Goal: Task Accomplishment & Management: Manage account settings

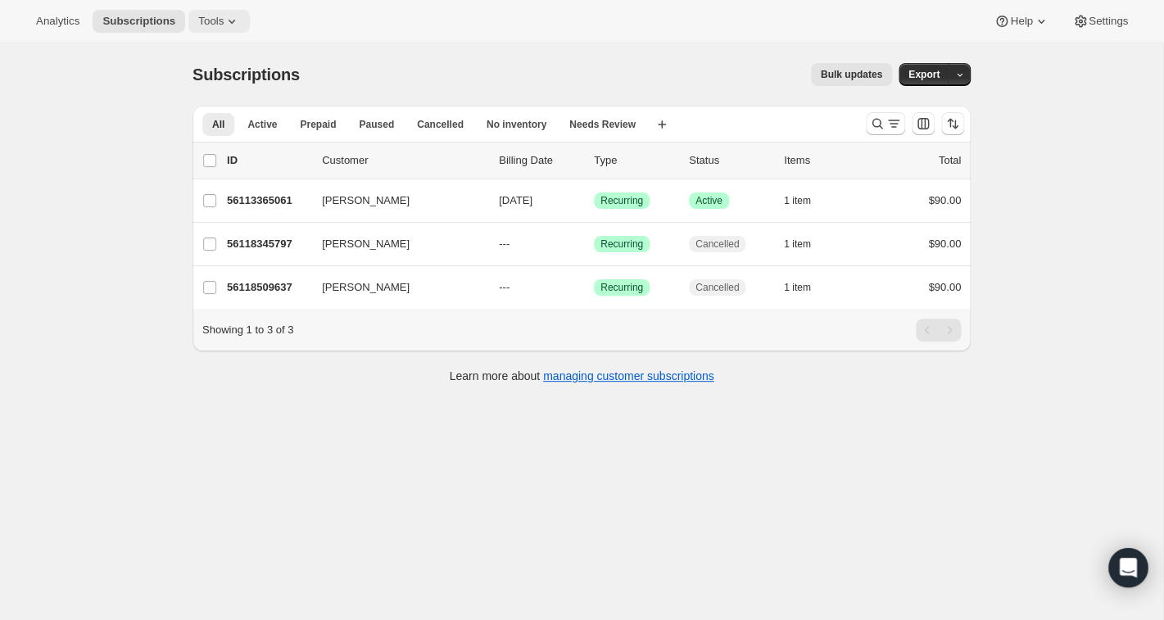
click at [235, 24] on icon at bounding box center [231, 22] width 7 height 4
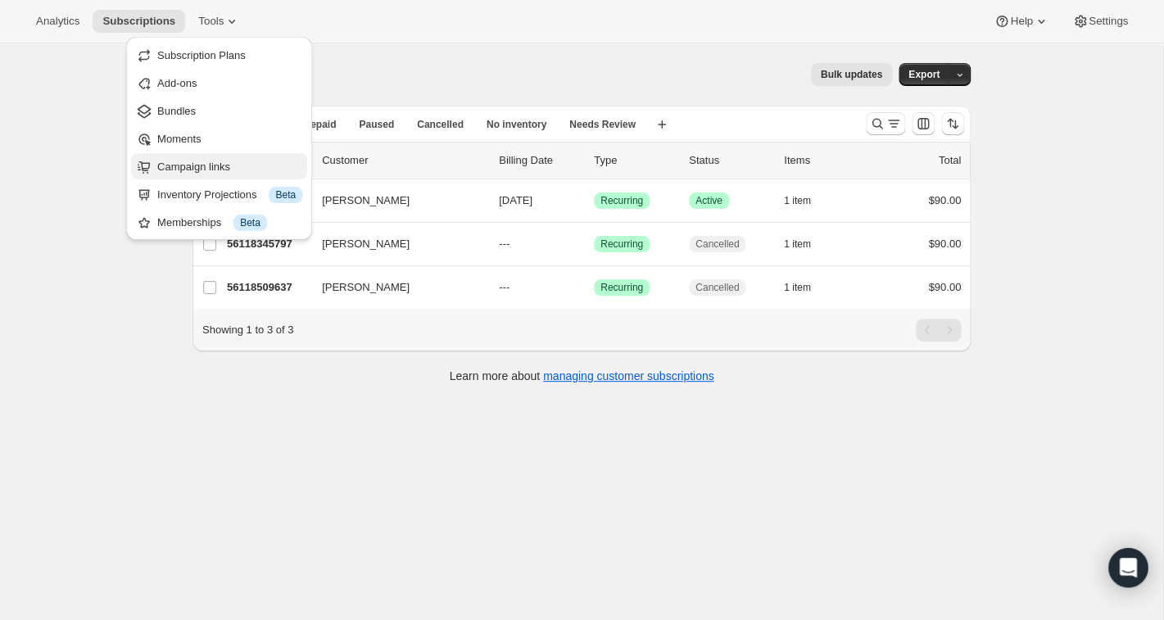
click at [194, 172] on span "Campaign links" at bounding box center [193, 167] width 73 height 12
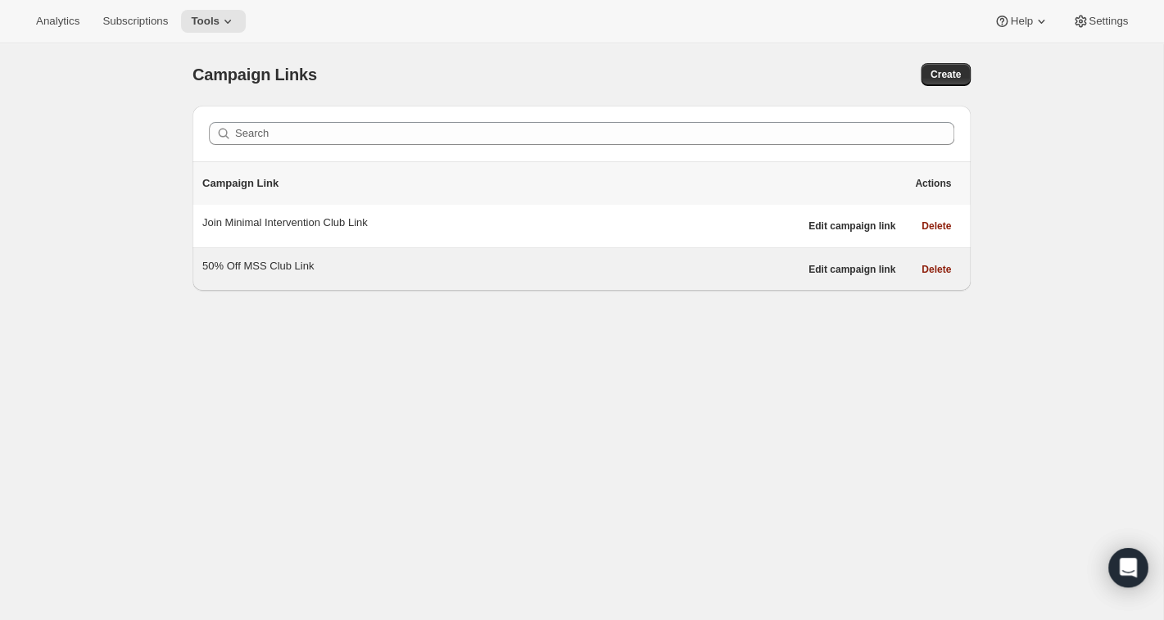
click at [290, 274] on div "50% Off MSS Club Link" at bounding box center [500, 266] width 596 height 16
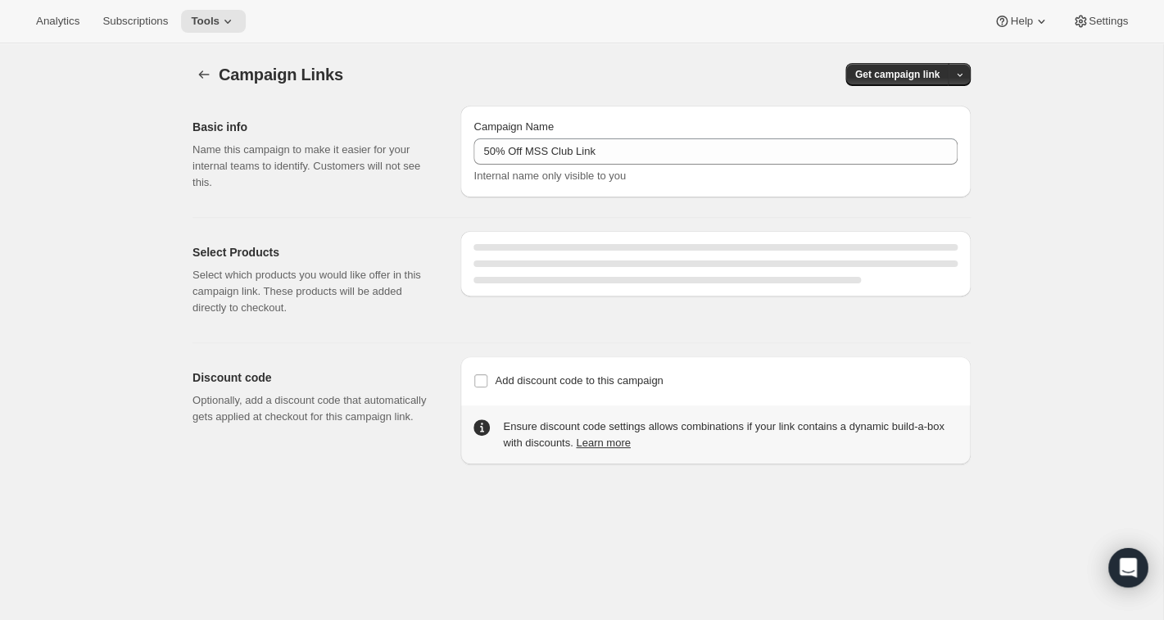
select select "gid://shopify/SellingPlan/1761411141"
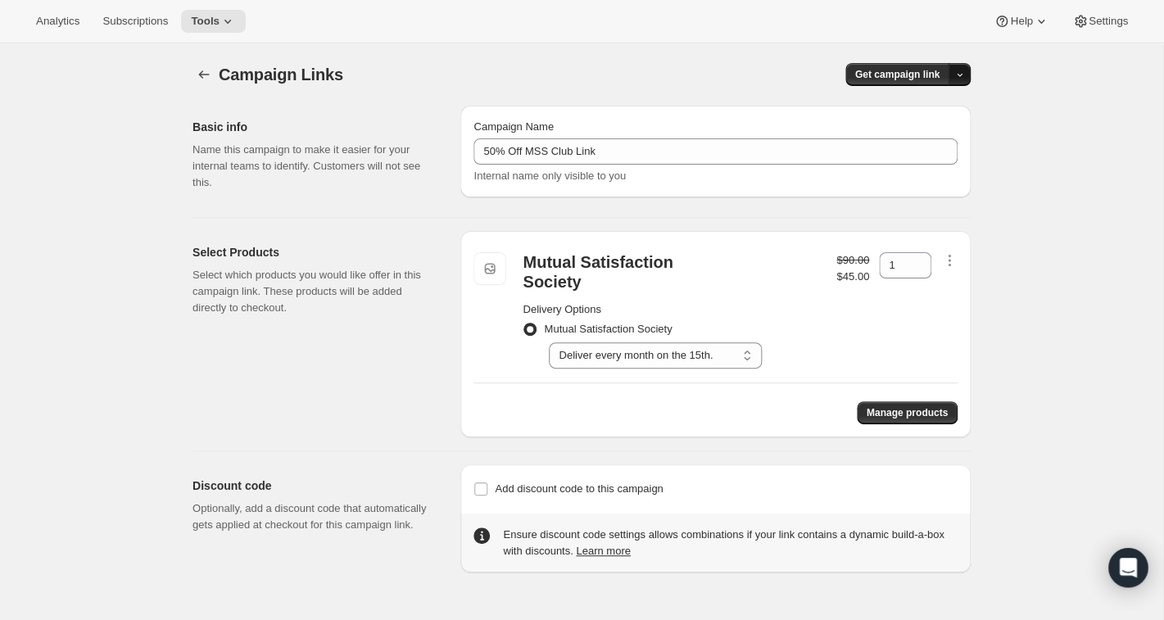
click at [960, 73] on icon "button" at bounding box center [959, 75] width 11 height 11
click at [933, 134] on span "QR Code" at bounding box center [935, 136] width 44 height 12
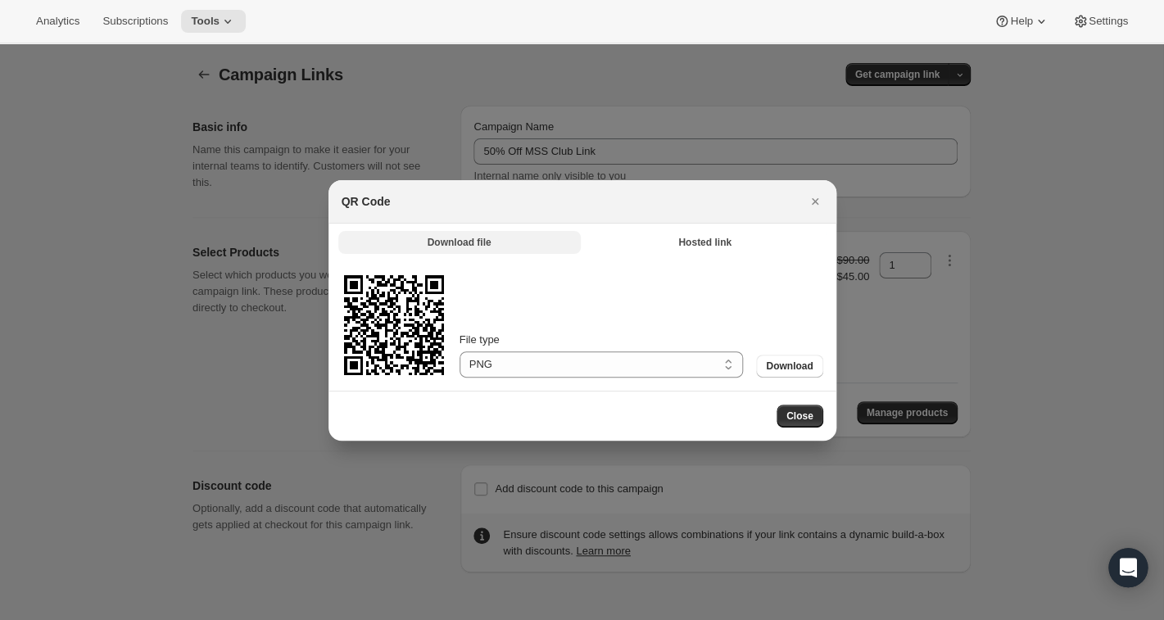
click at [554, 246] on button "Download file" at bounding box center [459, 242] width 242 height 23
click at [796, 365] on span "Download" at bounding box center [789, 366] width 47 height 13
click at [546, 241] on button "Download file" at bounding box center [459, 242] width 242 height 23
click at [788, 366] on span "Download" at bounding box center [789, 366] width 47 height 13
click at [377, 325] on icon ":r24:" at bounding box center [393, 324] width 99 height 99
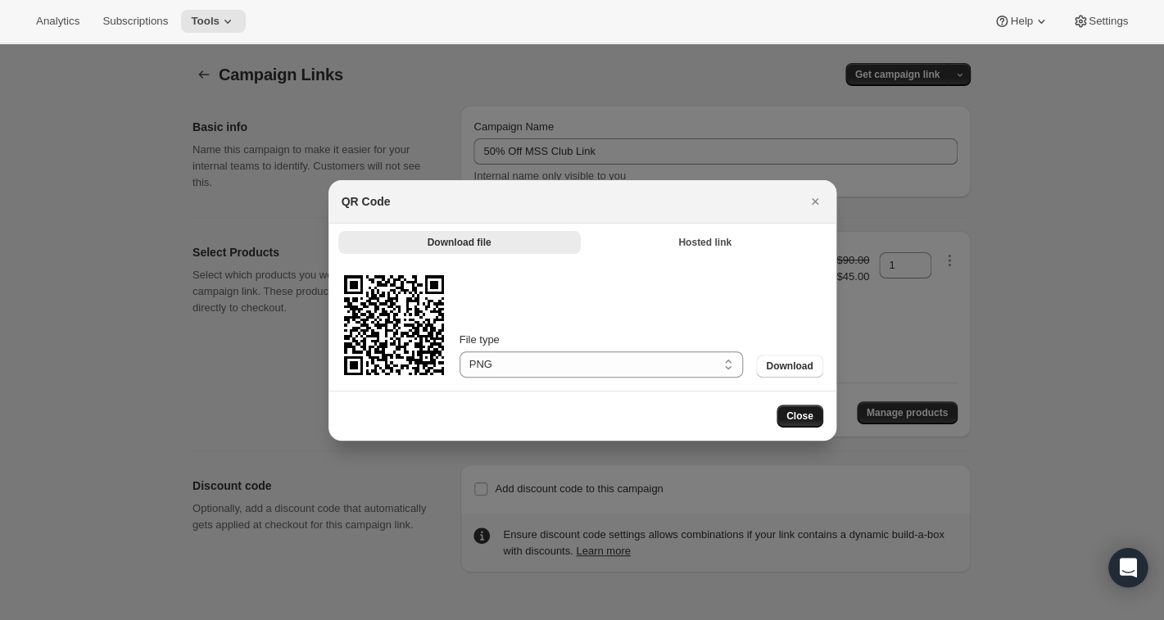
click at [796, 414] on span "Close" at bounding box center [799, 415] width 27 height 13
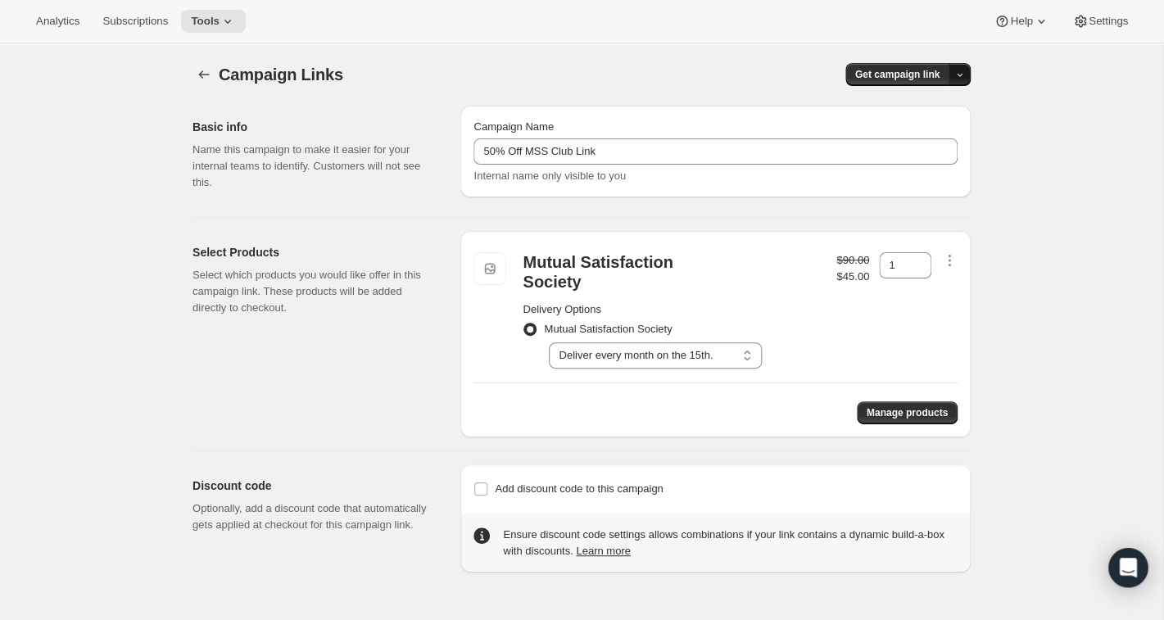
click at [957, 74] on icon "button" at bounding box center [959, 75] width 11 height 11
click at [944, 104] on span "Copy Link" at bounding box center [937, 108] width 48 height 12
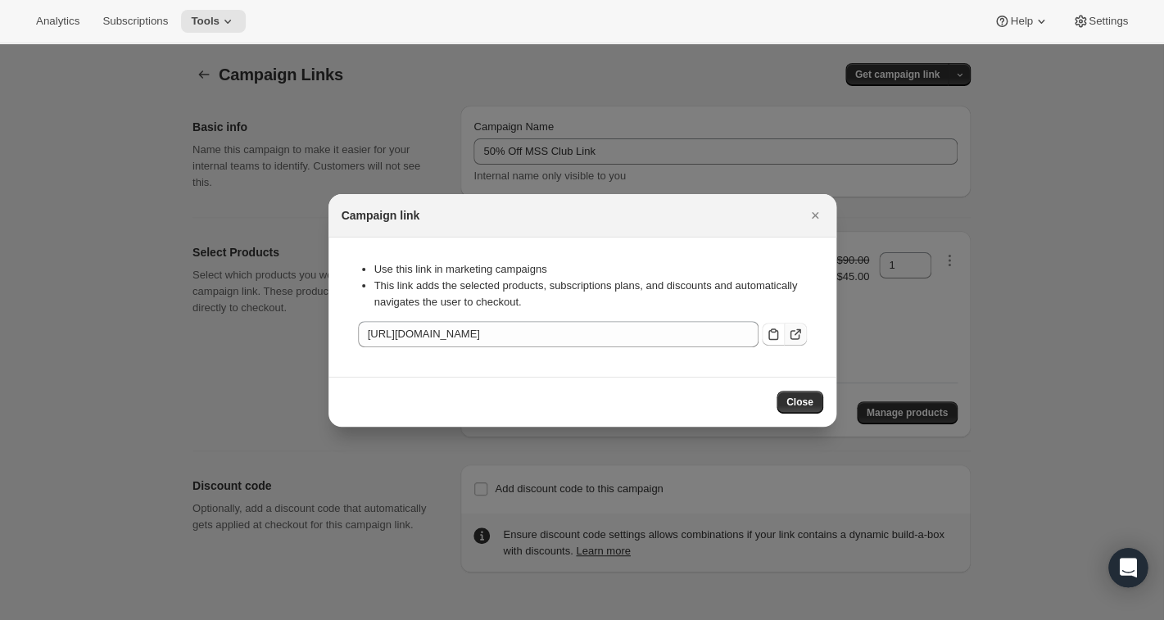
click at [798, 337] on icon ":r22:" at bounding box center [794, 335] width 10 height 10
click at [771, 333] on icon ":r22:" at bounding box center [773, 334] width 16 height 16
click at [806, 400] on span "Close" at bounding box center [799, 402] width 27 height 13
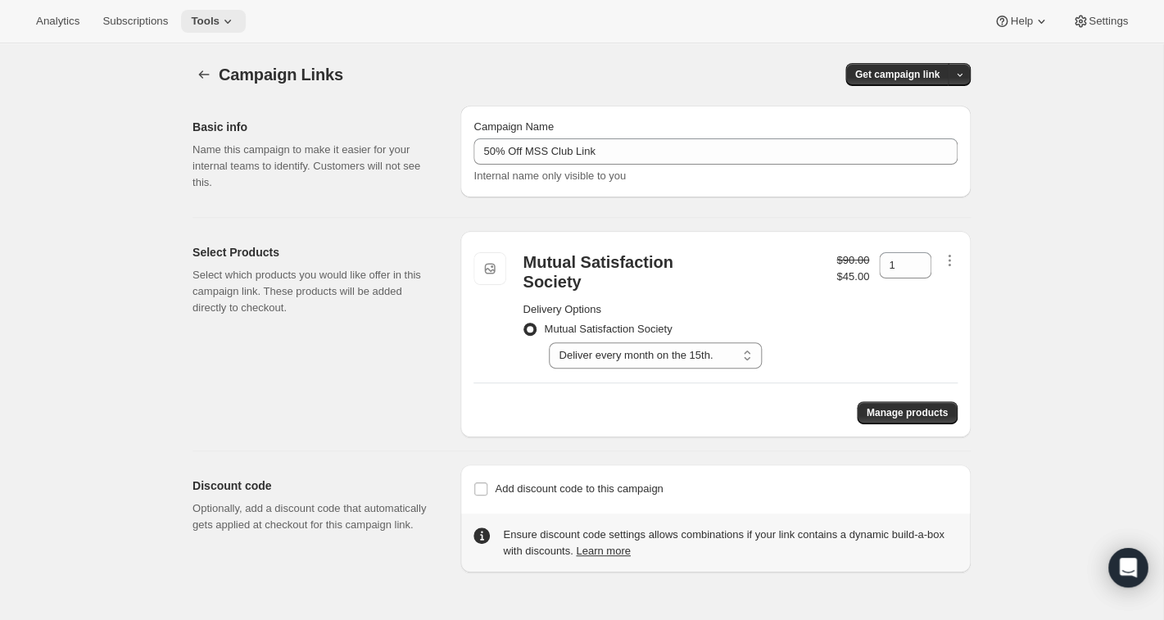
click at [230, 22] on icon at bounding box center [227, 21] width 16 height 16
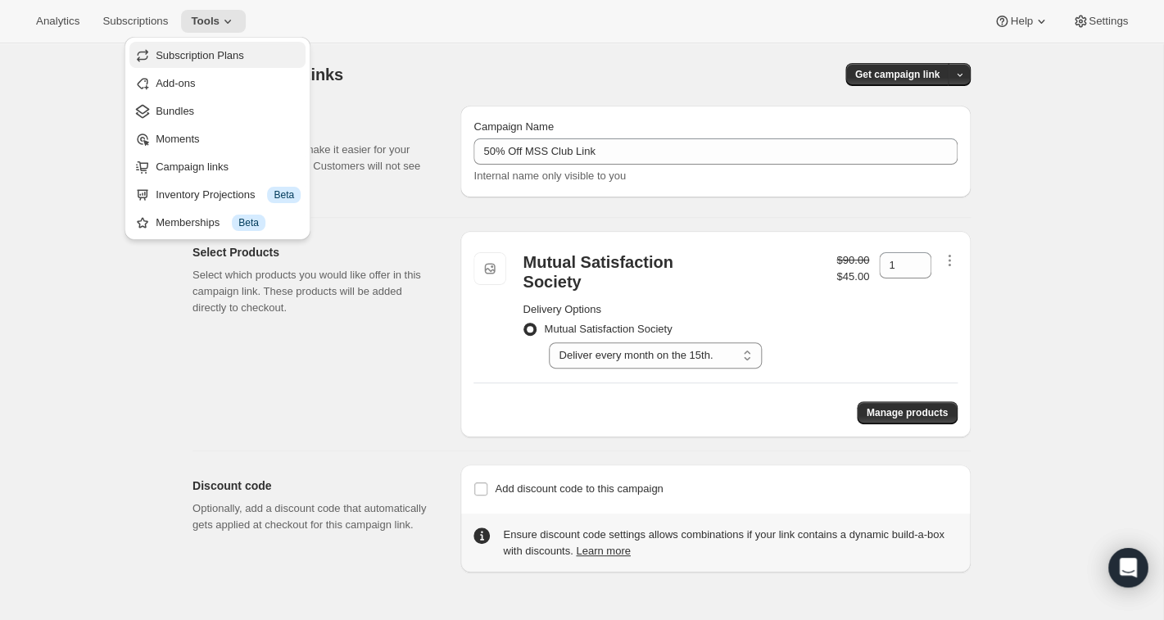
click at [195, 60] on span "Subscription Plans" at bounding box center [200, 55] width 88 height 12
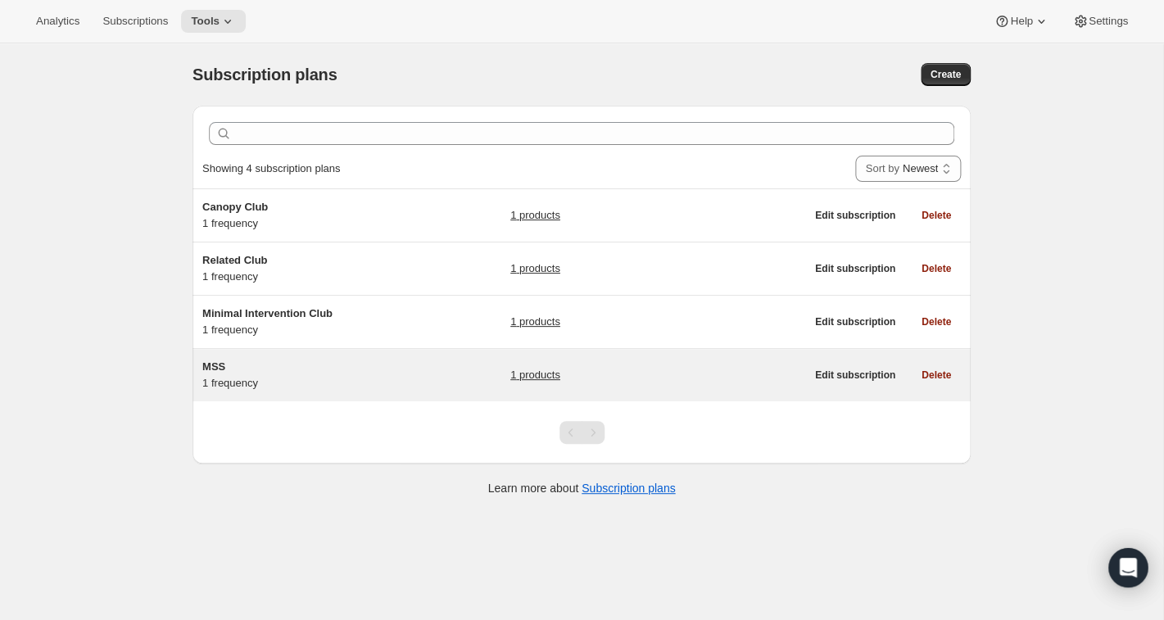
click at [228, 367] on h5 "MSS" at bounding box center [304, 367] width 205 height 16
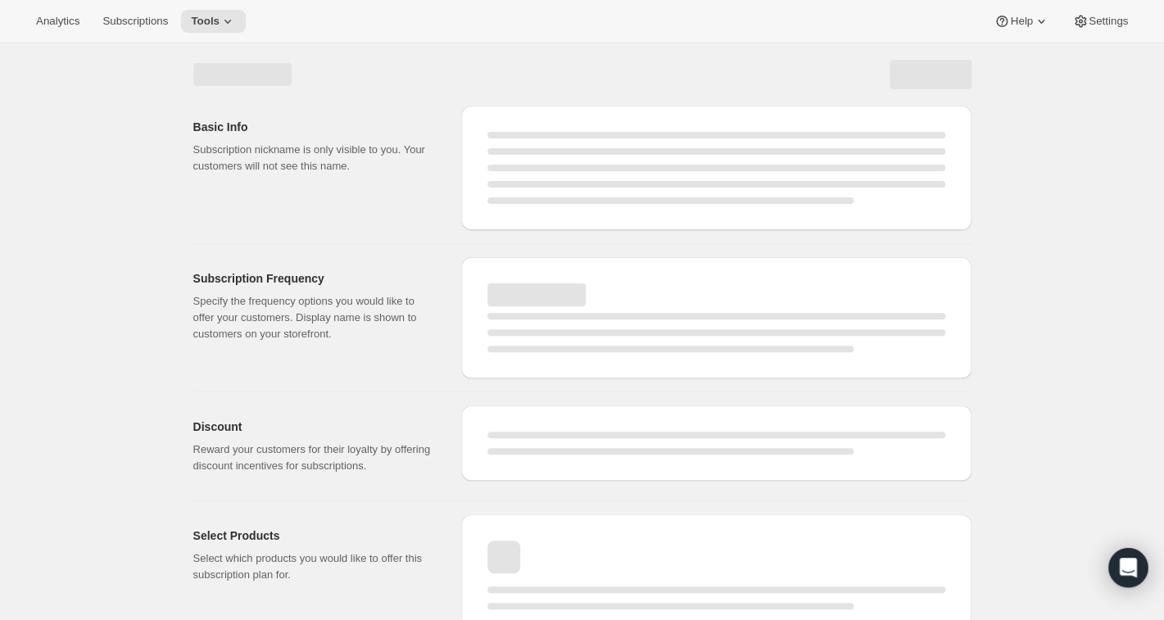
select select "WEEK"
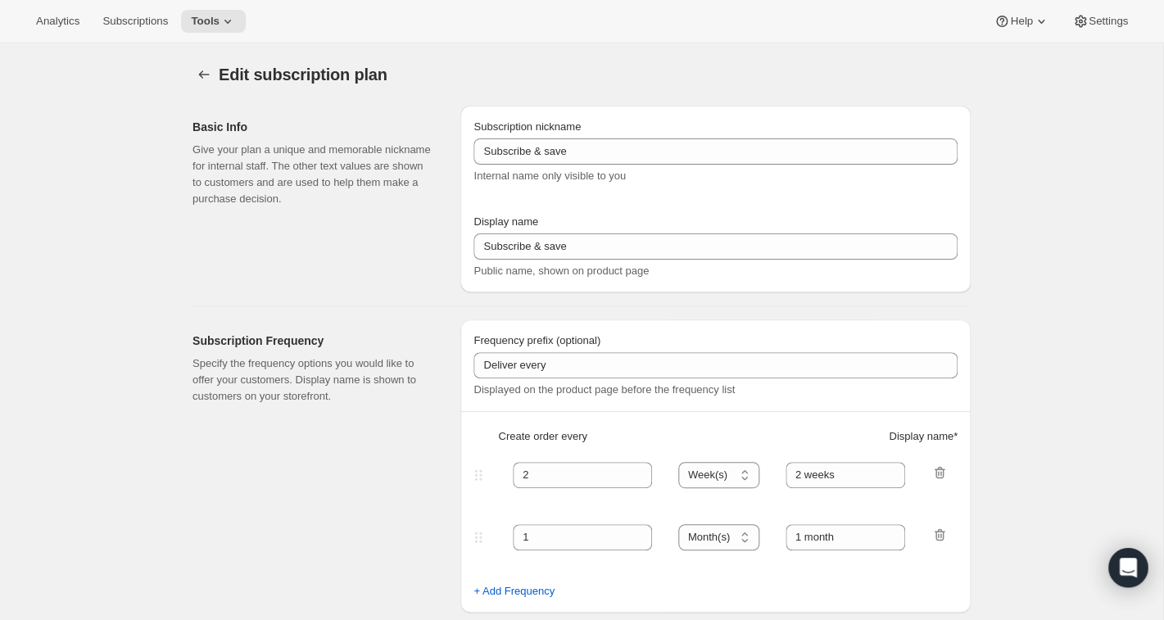
type input "MSS"
type input "Mutual Satisfaction Society"
type input "Deliver every"
type input "1"
select select "MONTH"
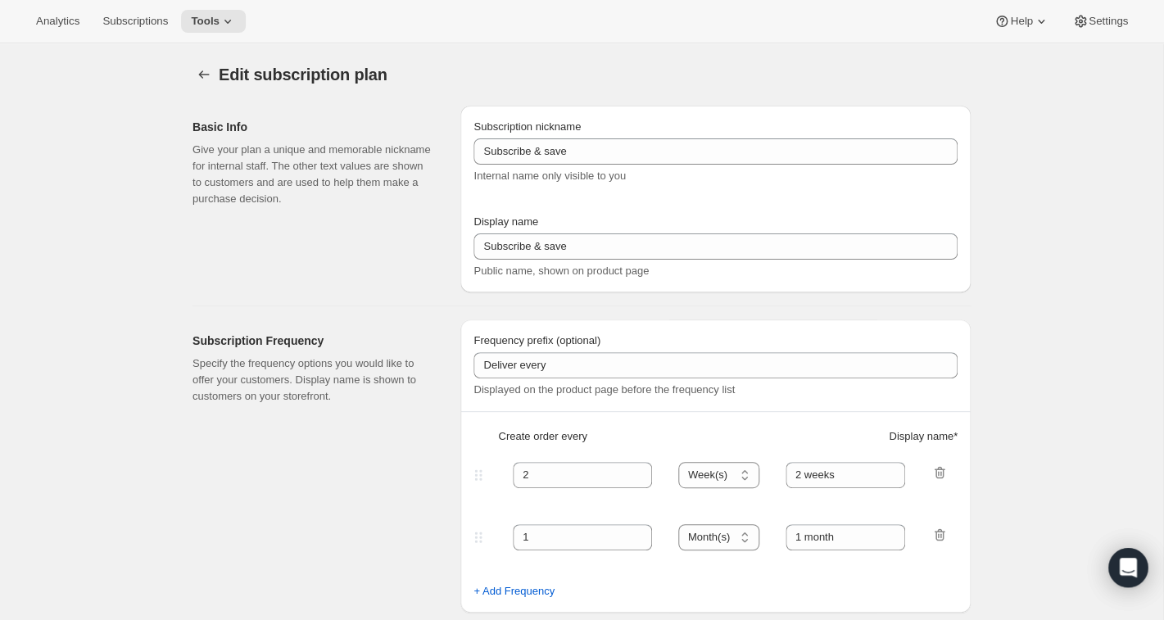
type input "month on the 15th."
checkbox input "true"
select select "MONTHDAY"
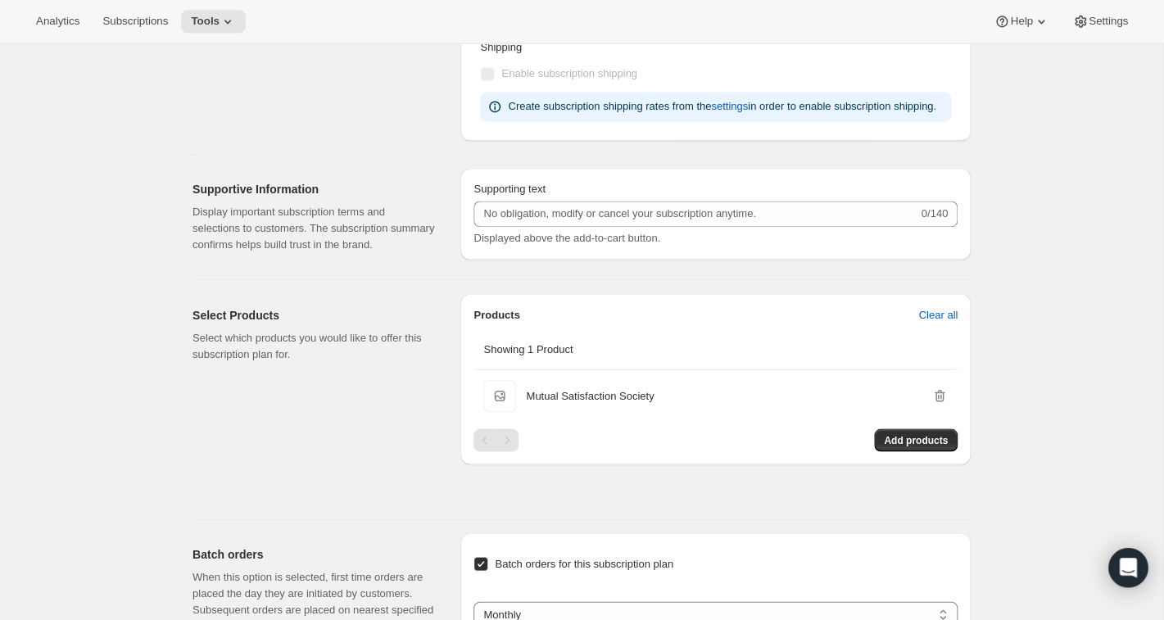
scroll to position [827, 0]
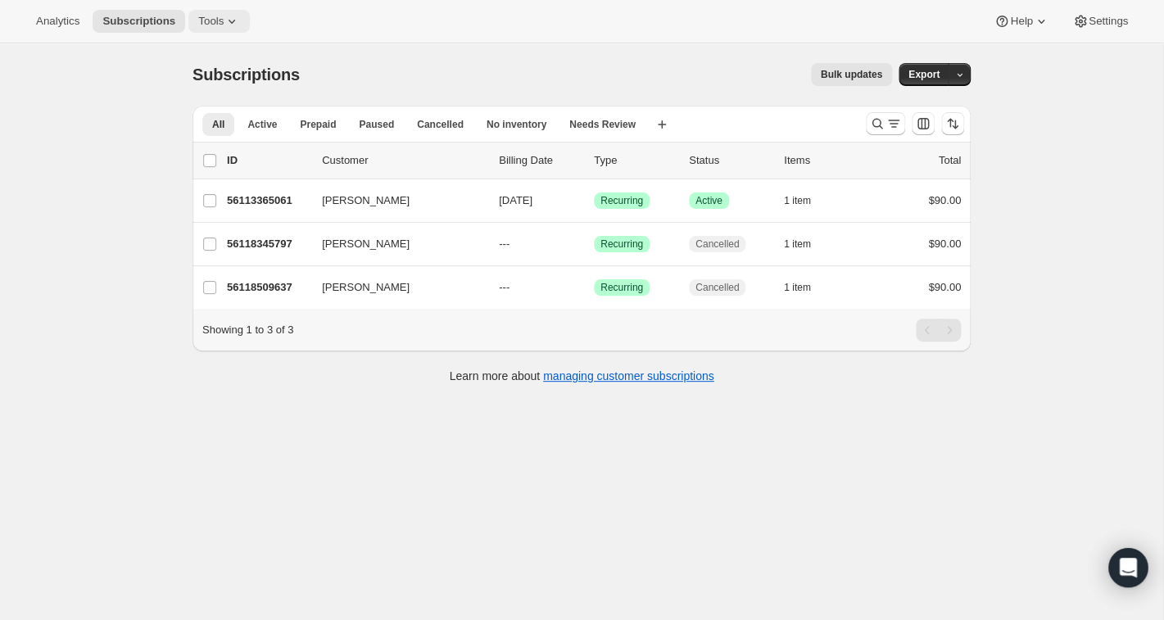
click at [213, 22] on span "Tools" at bounding box center [210, 21] width 25 height 13
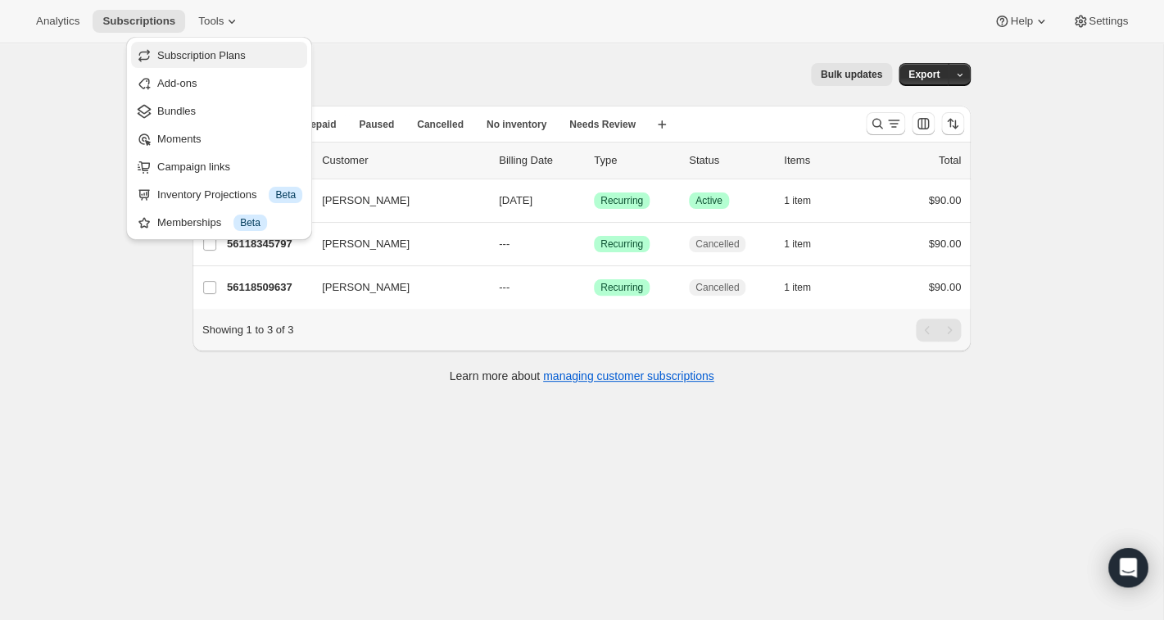
click at [205, 55] on span "Subscription Plans" at bounding box center [201, 55] width 88 height 12
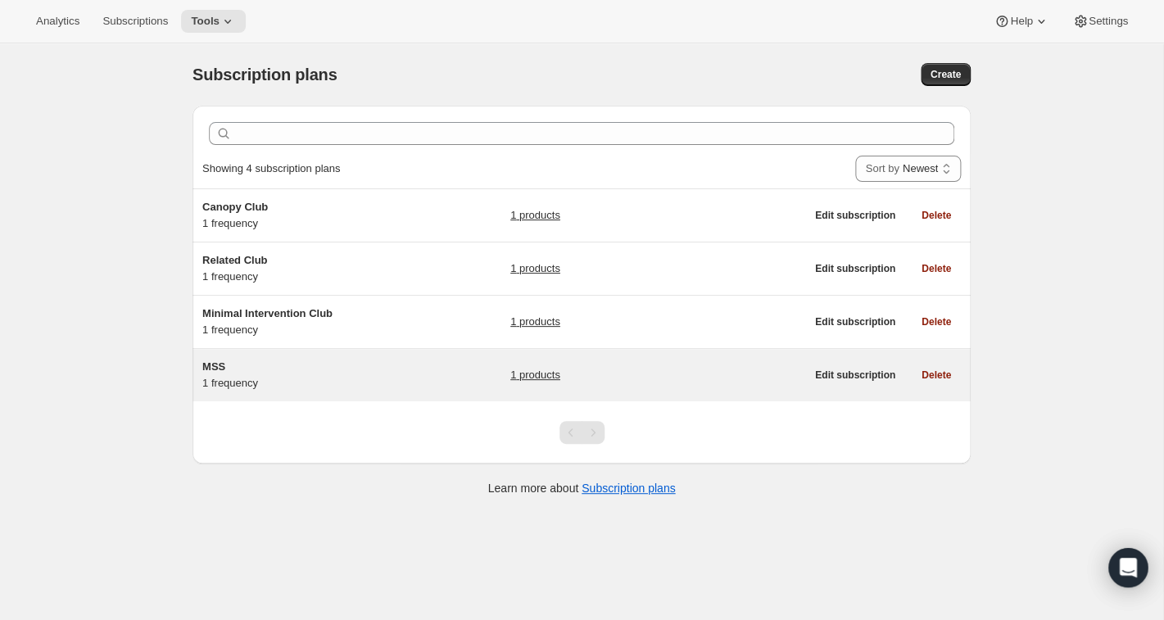
click at [222, 364] on span "MSS" at bounding box center [213, 366] width 23 height 12
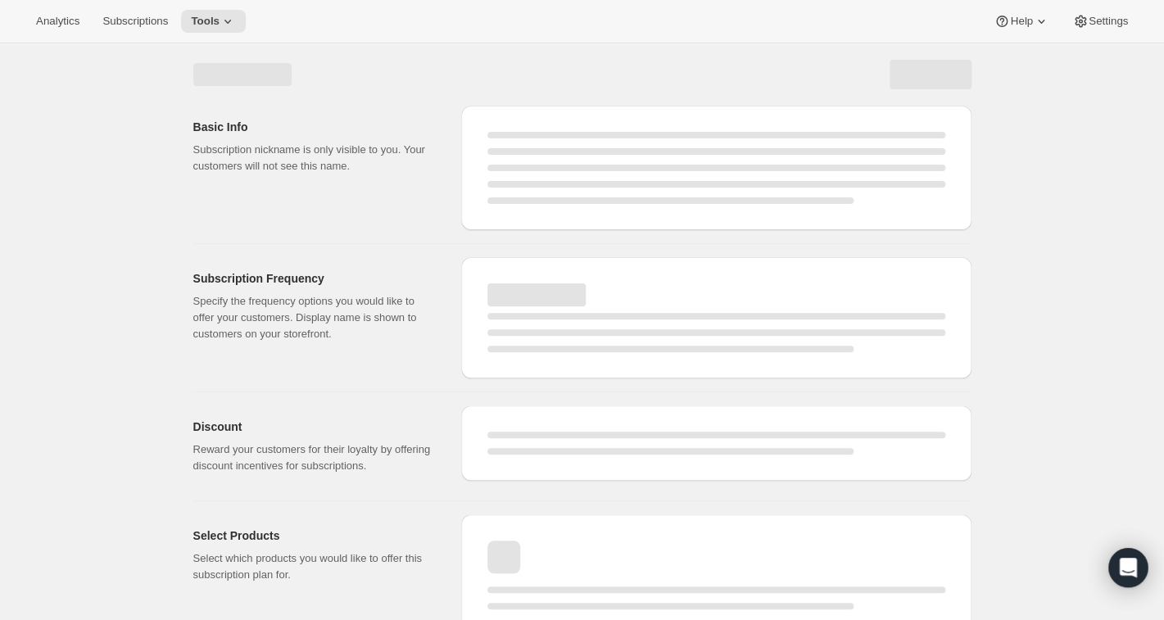
select select "WEEK"
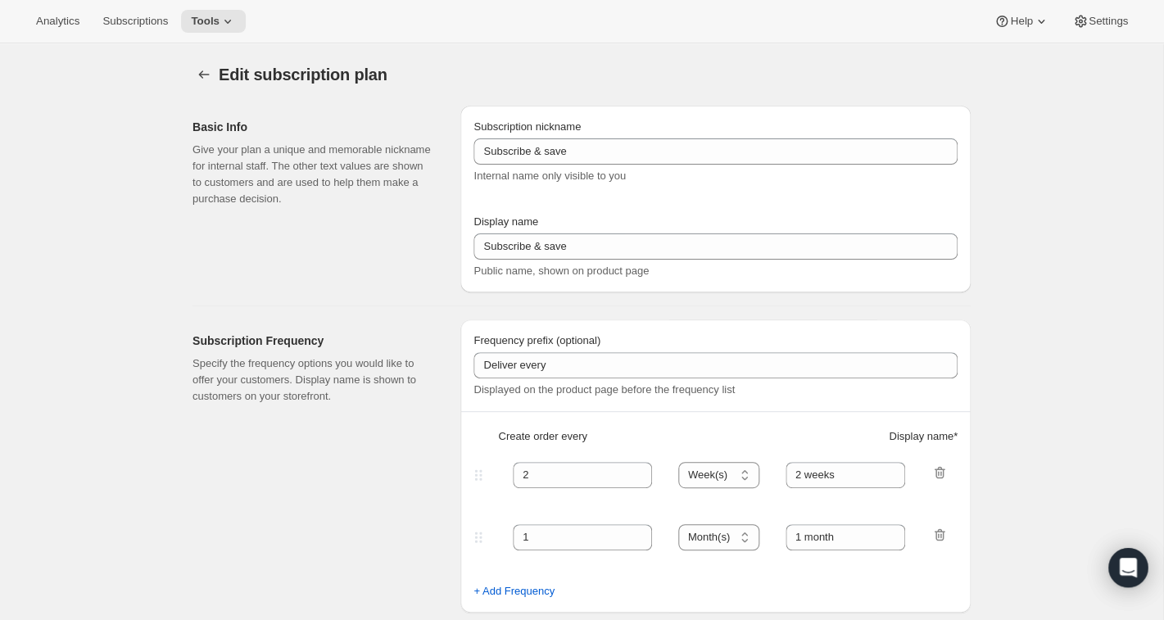
type input "MSS"
type input "Mutual Satisfaction Society"
type input "Deliver every"
type input "1"
select select "MONTH"
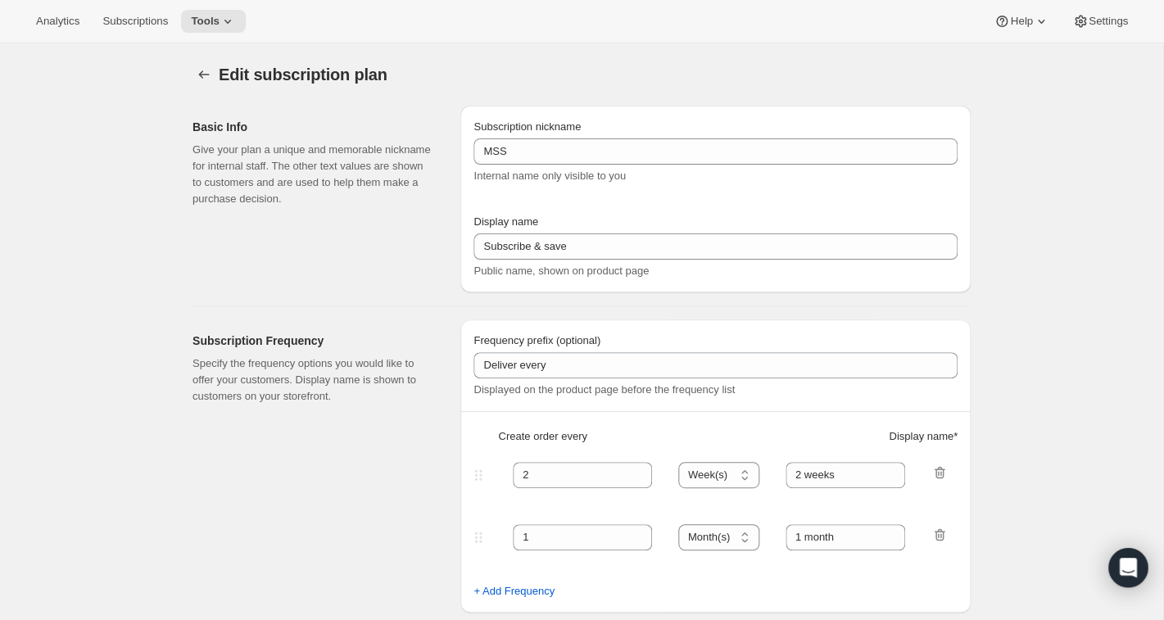
type input "month on the 15th."
checkbox input "true"
select select "MONTHDAY"
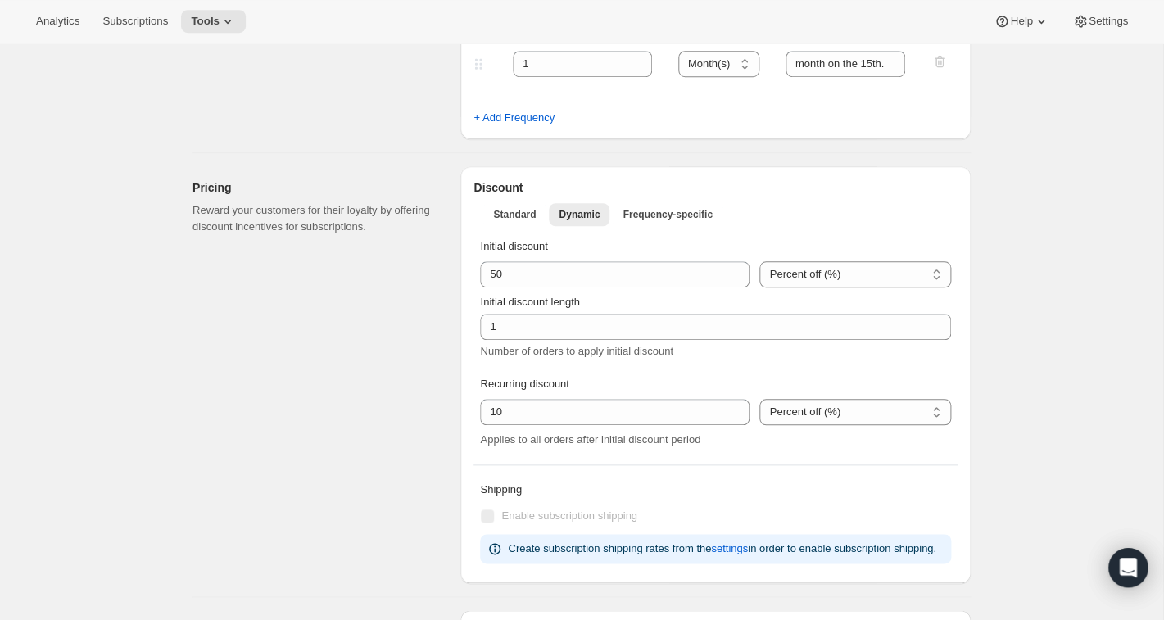
scroll to position [408, 0]
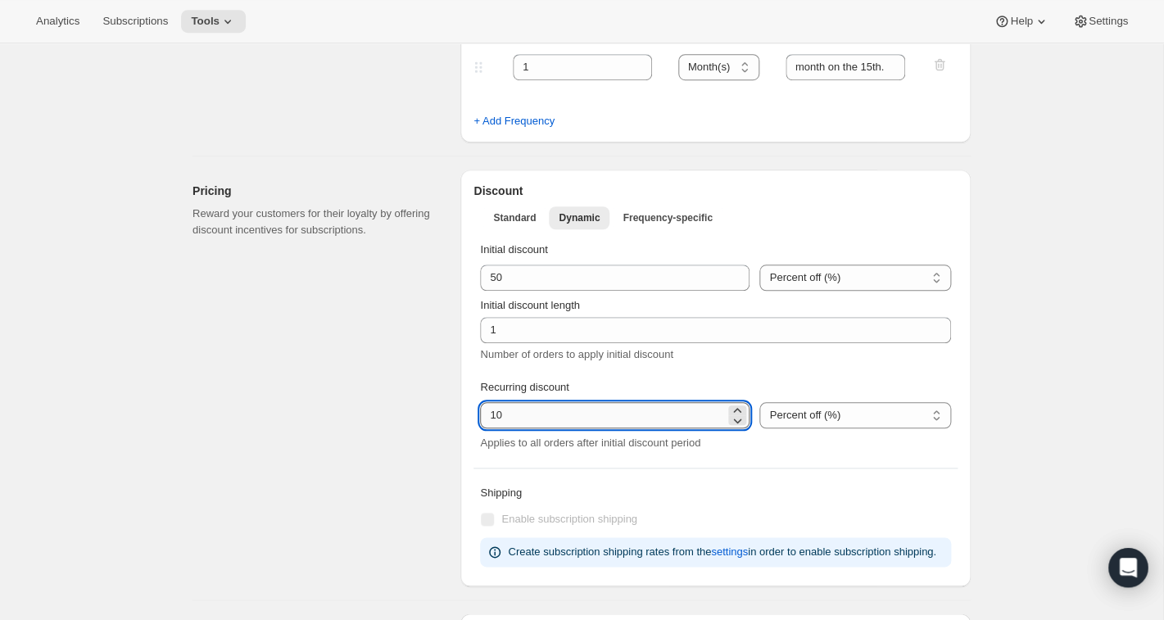
drag, startPoint x: 519, startPoint y: 409, endPoint x: 480, endPoint y: 414, distance: 39.5
click at [480, 414] on input "integer" at bounding box center [602, 415] width 245 height 26
type input "0"
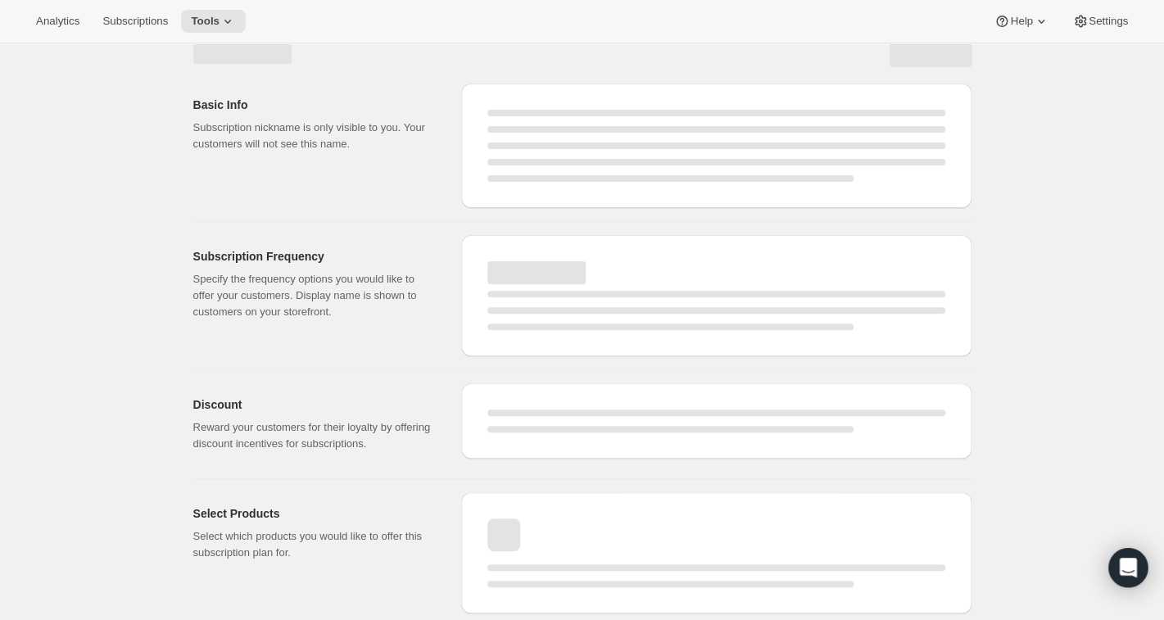
scroll to position [22, 0]
select select "MONTH"
select select "MONTHDAY"
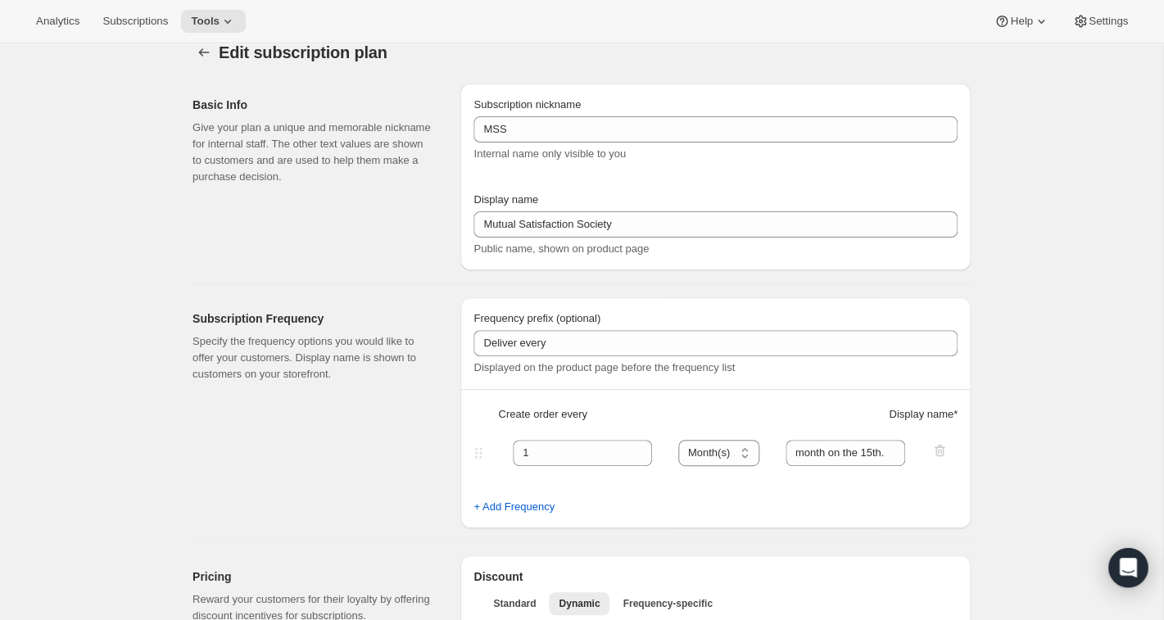
type input "0"
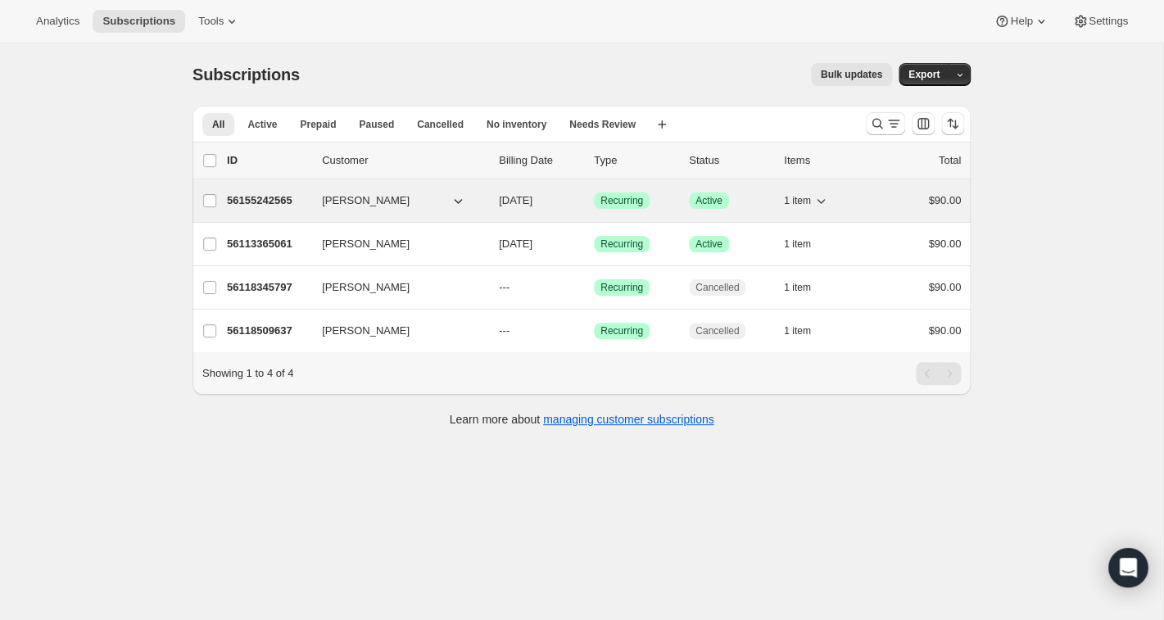
click at [462, 201] on icon "button" at bounding box center [458, 200] width 16 height 16
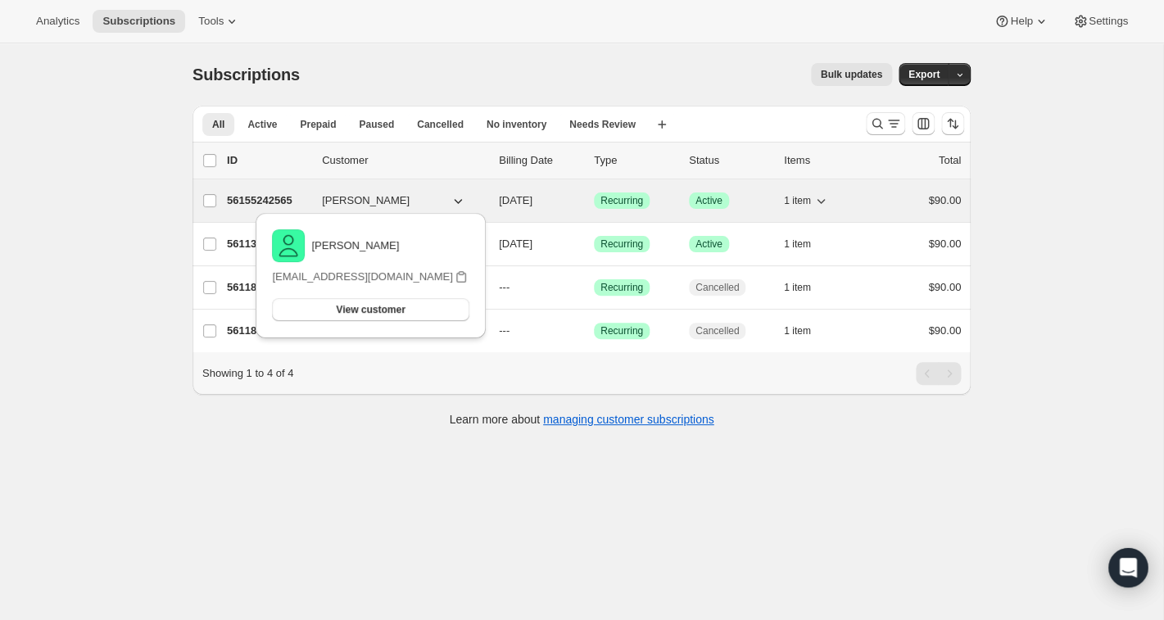
click at [293, 200] on p "56155242565" at bounding box center [268, 200] width 82 height 16
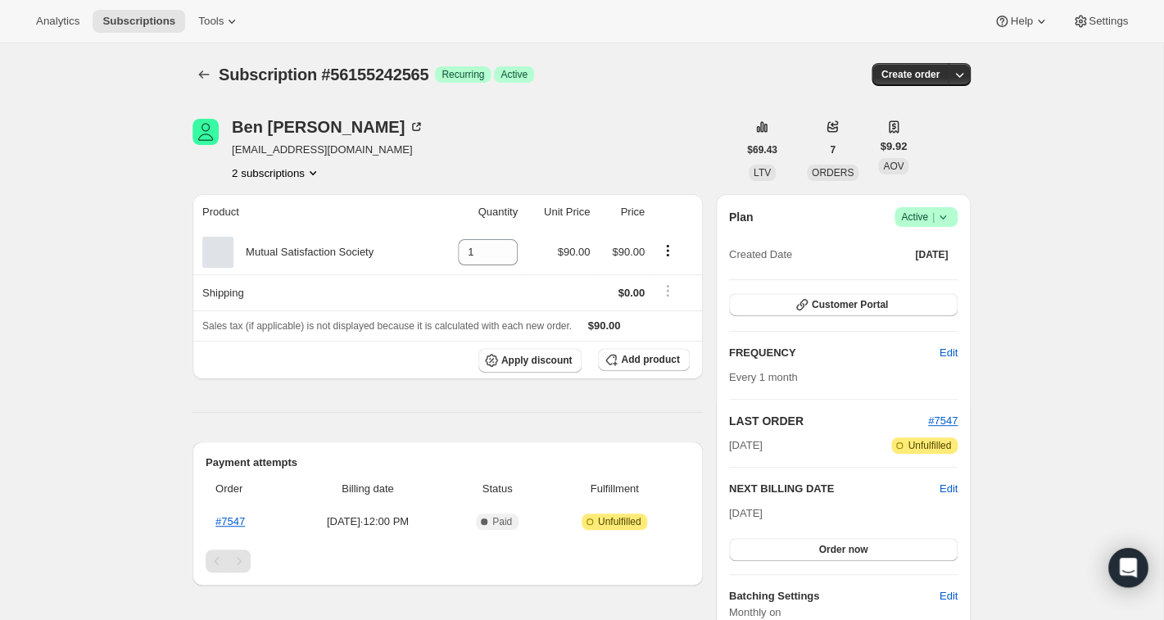
click at [945, 215] on icon at bounding box center [942, 217] width 16 height 16
click at [1020, 177] on div "Subscription #56155242565. This page is ready Subscription #56155242565 Success…" at bounding box center [581, 595] width 1163 height 1104
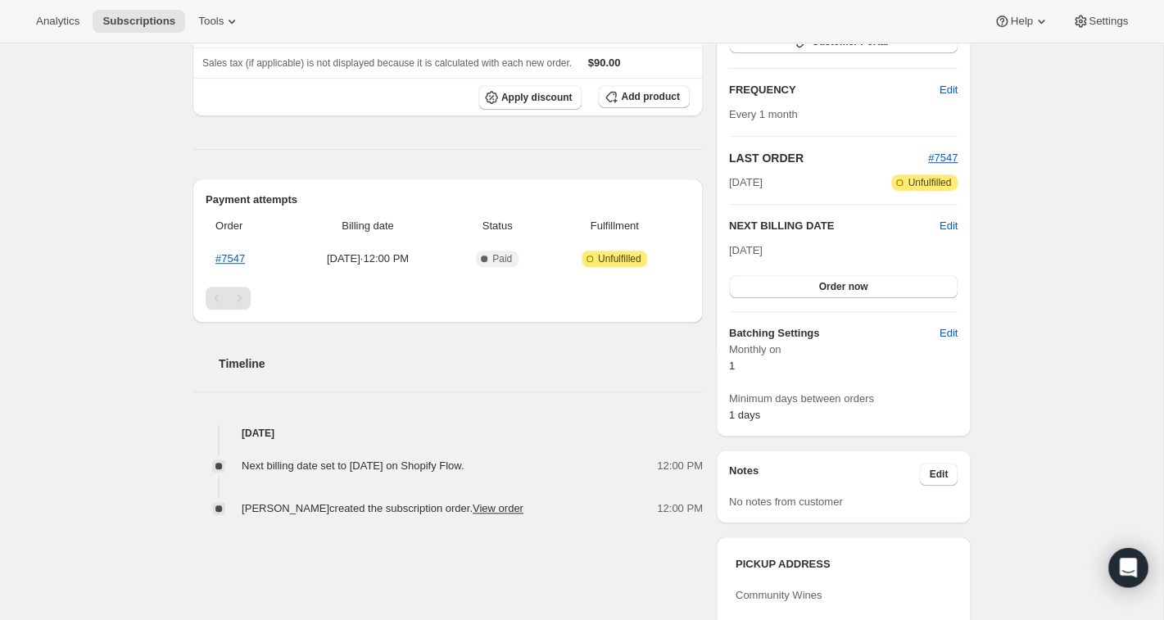
scroll to position [264, 0]
click at [852, 285] on span "Order now" at bounding box center [842, 285] width 49 height 13
click at [852, 285] on span "Click to confirm" at bounding box center [843, 285] width 75 height 13
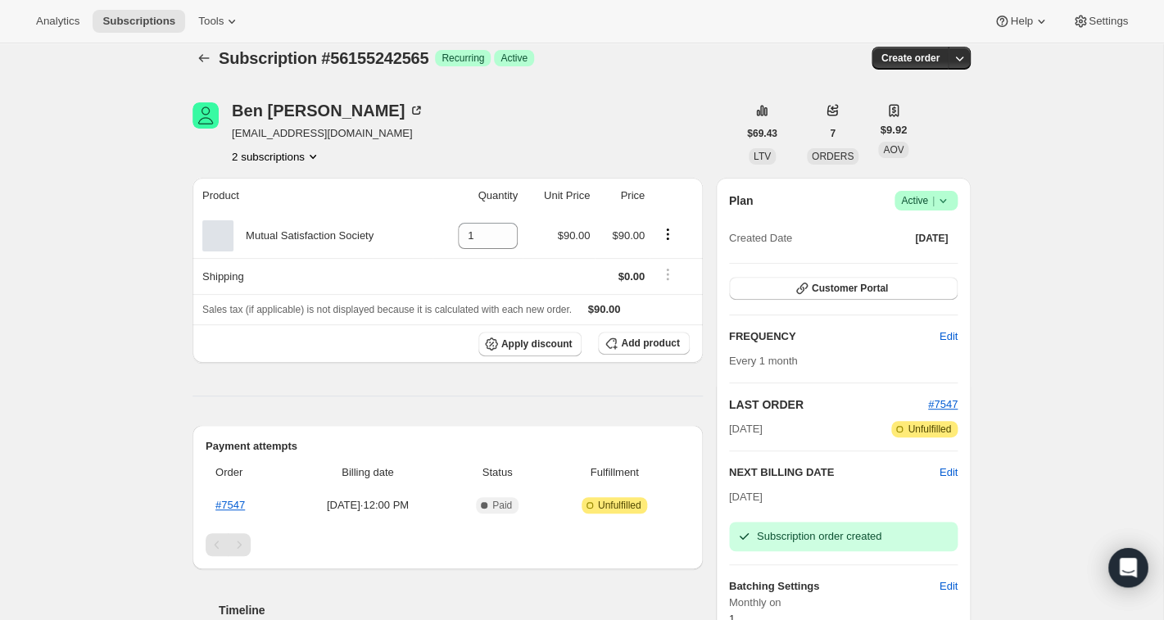
scroll to position [0, 0]
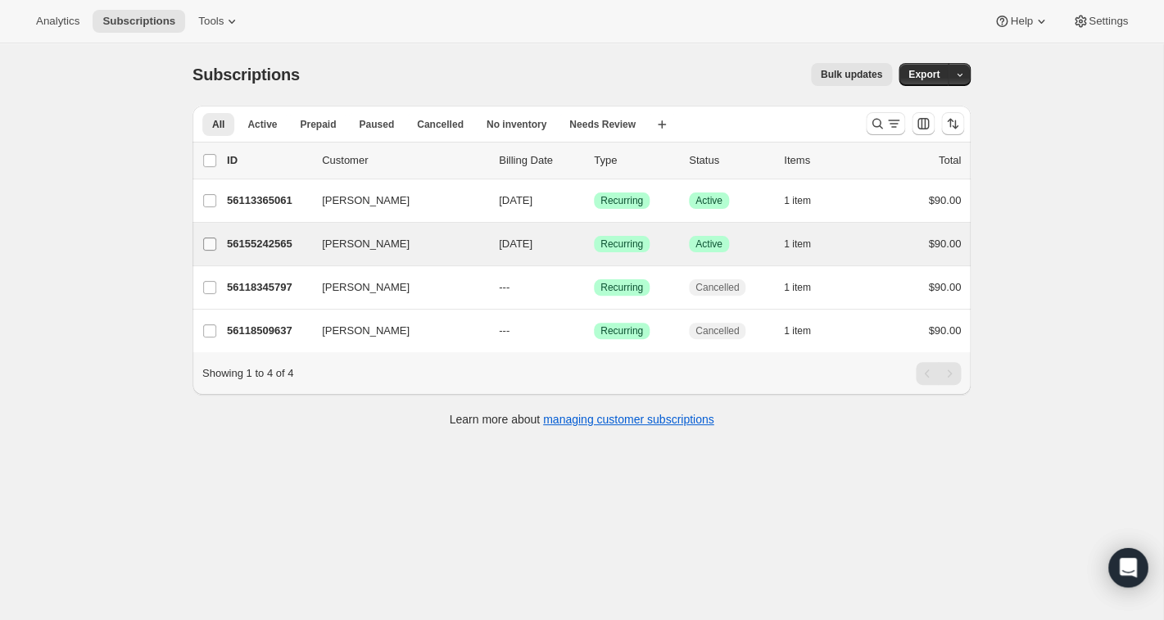
click at [209, 242] on input "[PERSON_NAME]" at bounding box center [209, 244] width 13 height 13
checkbox input "true"
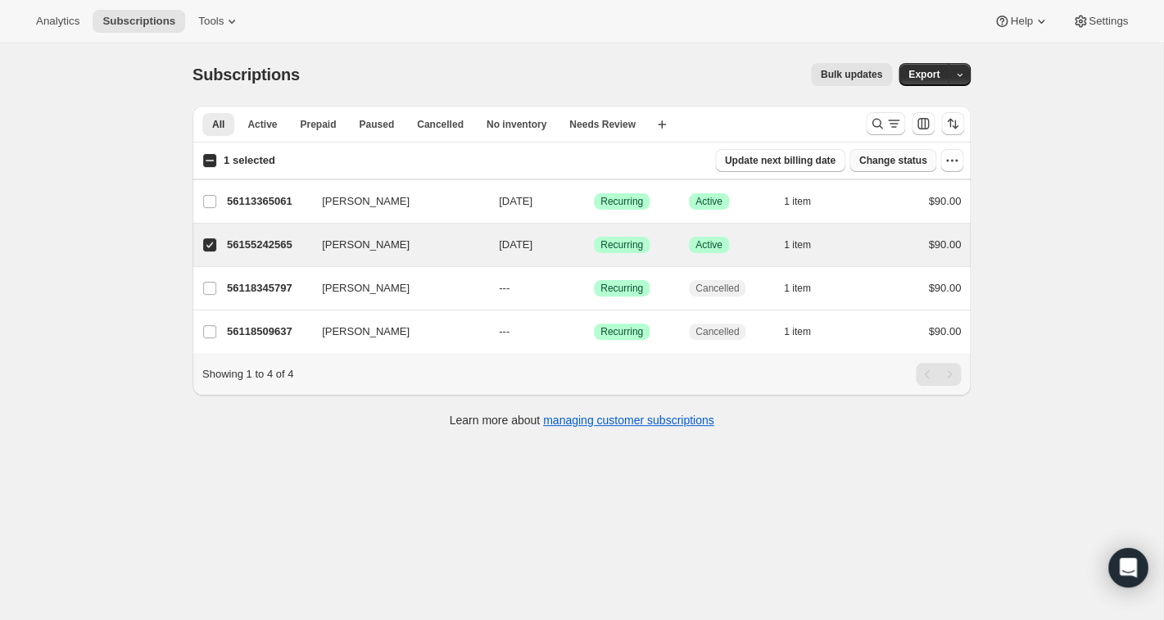
click at [919, 158] on span "Change status" at bounding box center [893, 160] width 68 height 13
select select "13"
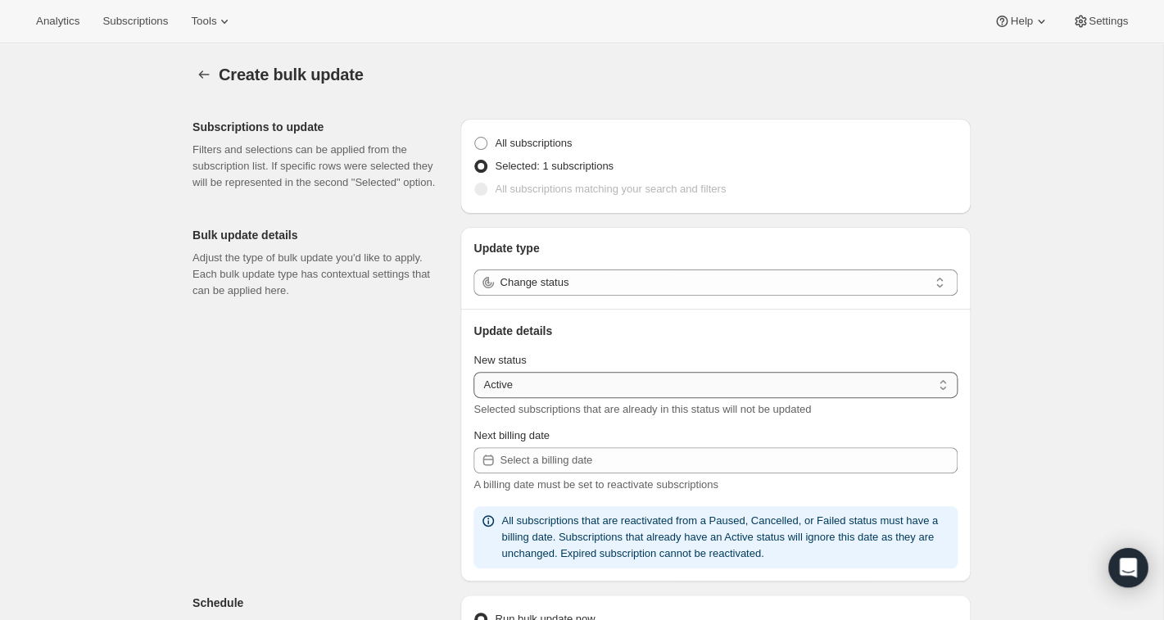
select select "cancelled"
click option "Cancelled" at bounding box center [0, 0] width 0 height 0
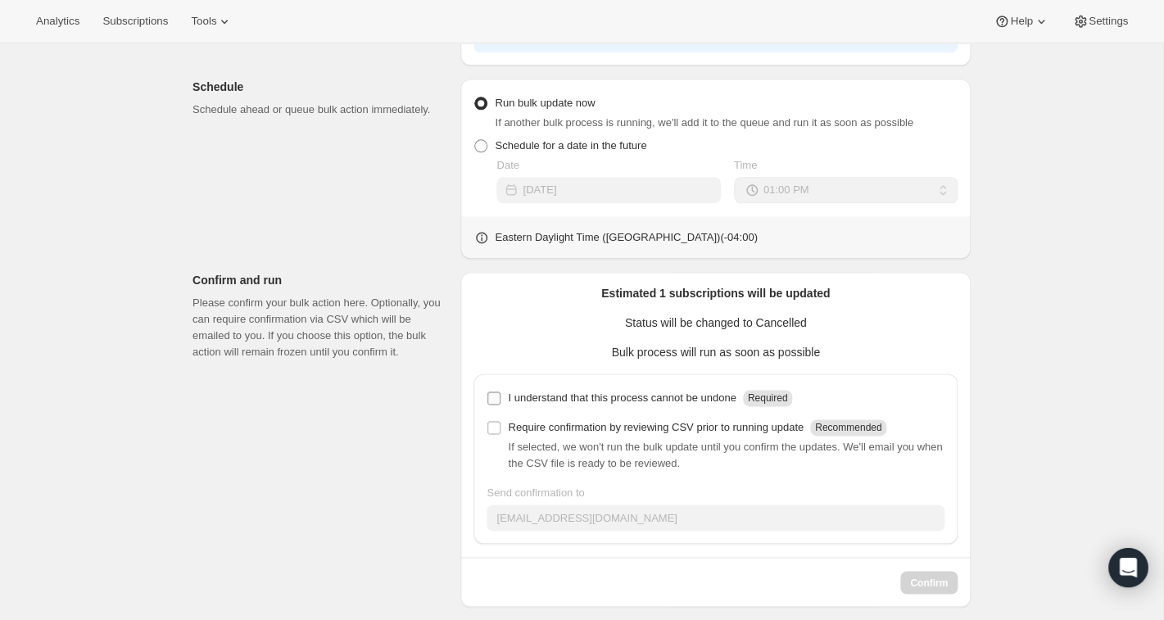
scroll to position [667, 0]
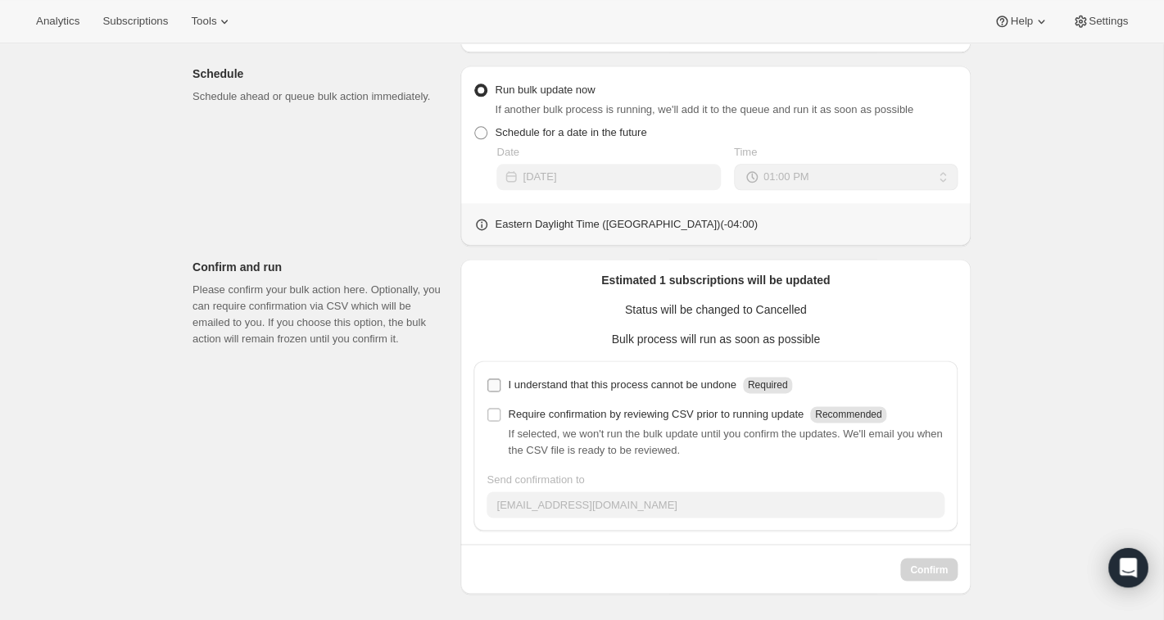
click at [499, 380] on input "I understand that this process cannot be undone Required" at bounding box center [493, 384] width 13 height 13
checkbox input "true"
click at [927, 570] on span "Confirm" at bounding box center [929, 569] width 38 height 13
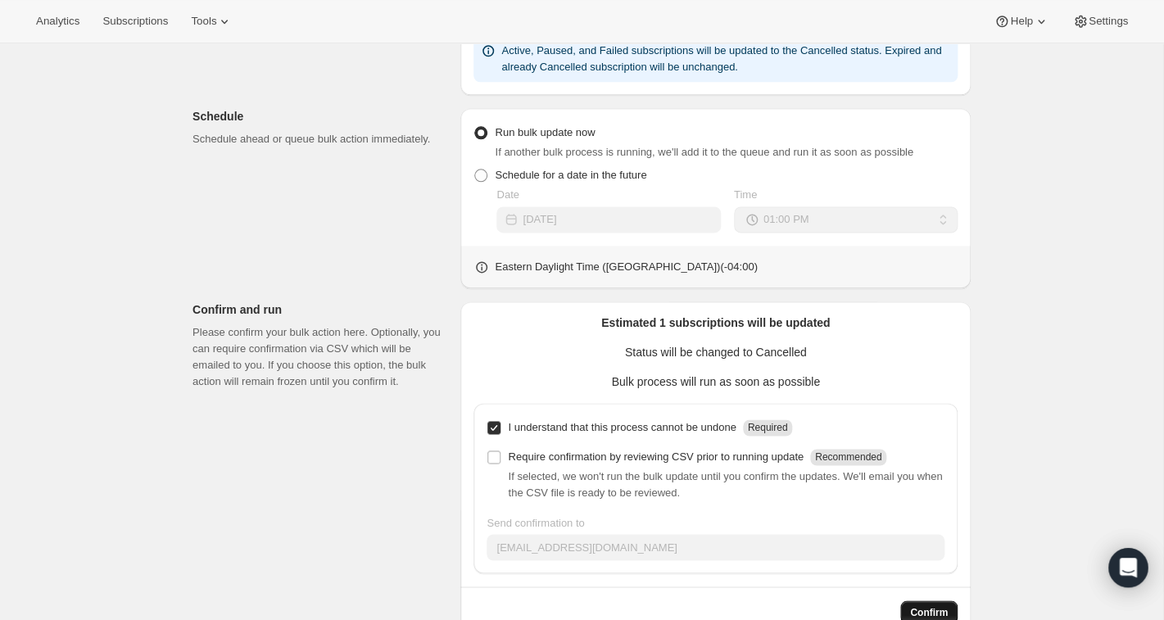
click at [928, 606] on button "Confirm" at bounding box center [928, 611] width 57 height 23
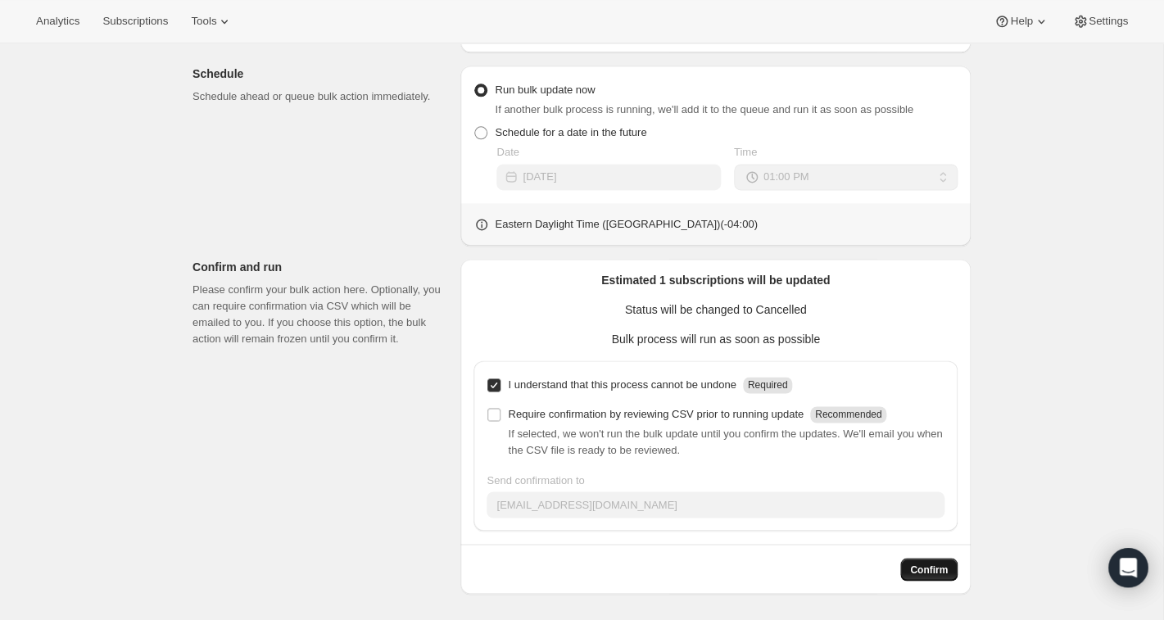
click at [938, 571] on span "Confirm" at bounding box center [929, 569] width 38 height 13
click at [920, 563] on button "Confirm" at bounding box center [928, 569] width 57 height 23
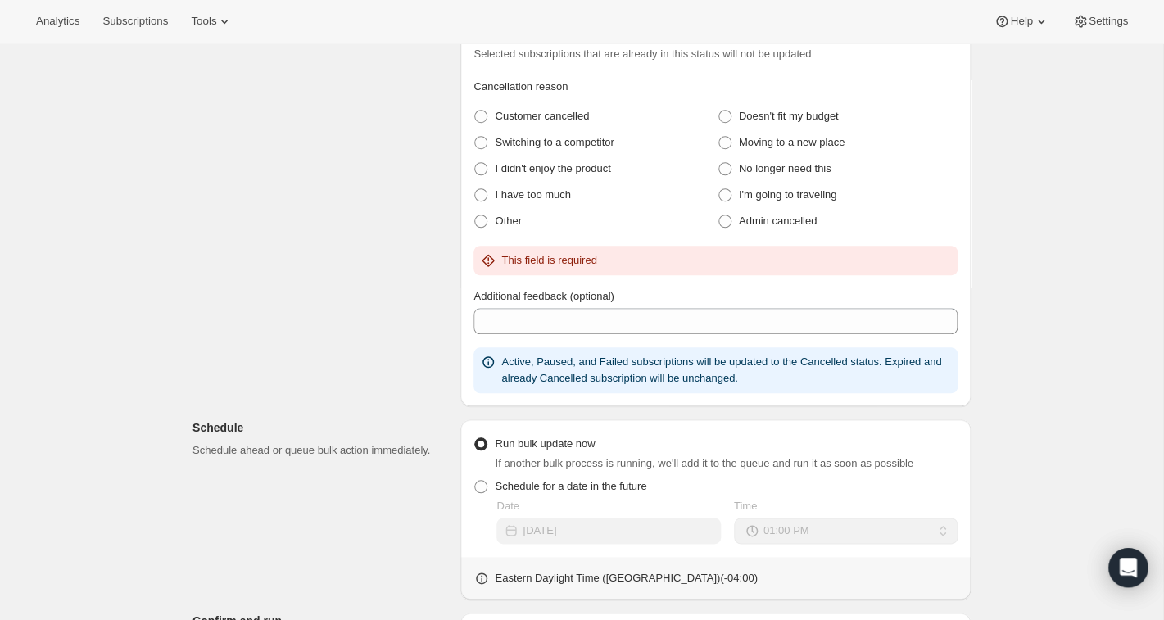
scroll to position [348, 0]
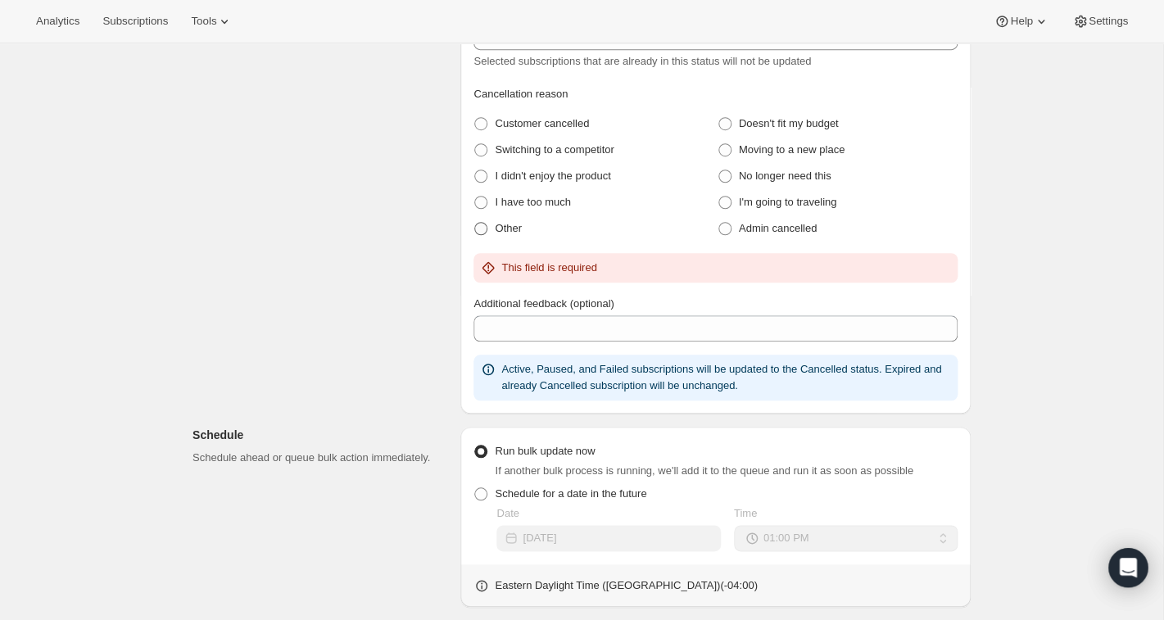
click at [484, 227] on span at bounding box center [480, 228] width 13 height 13
click at [475, 223] on input "Other" at bounding box center [474, 222] width 1 height 1
radio input "true"
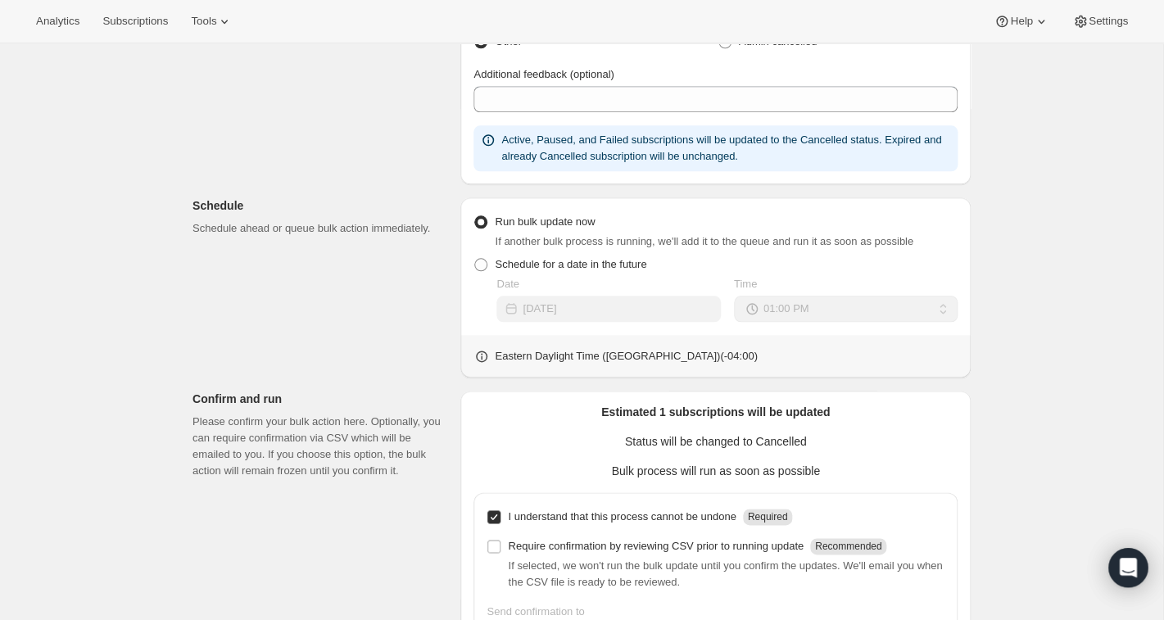
scroll to position [667, 0]
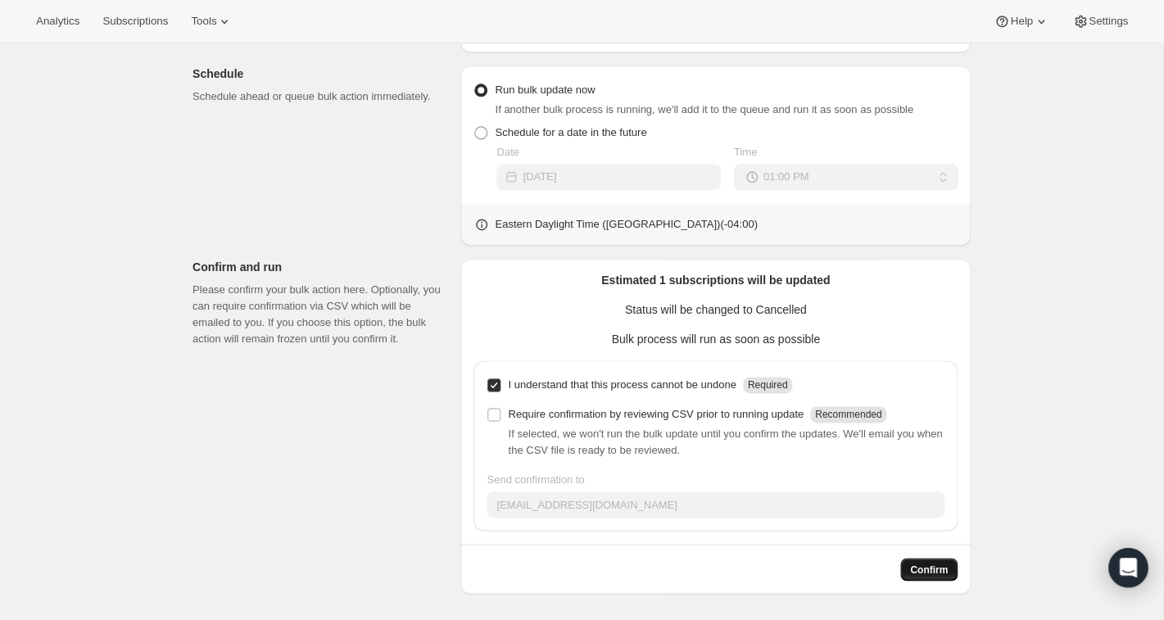
click at [932, 565] on span "Confirm" at bounding box center [929, 569] width 38 height 13
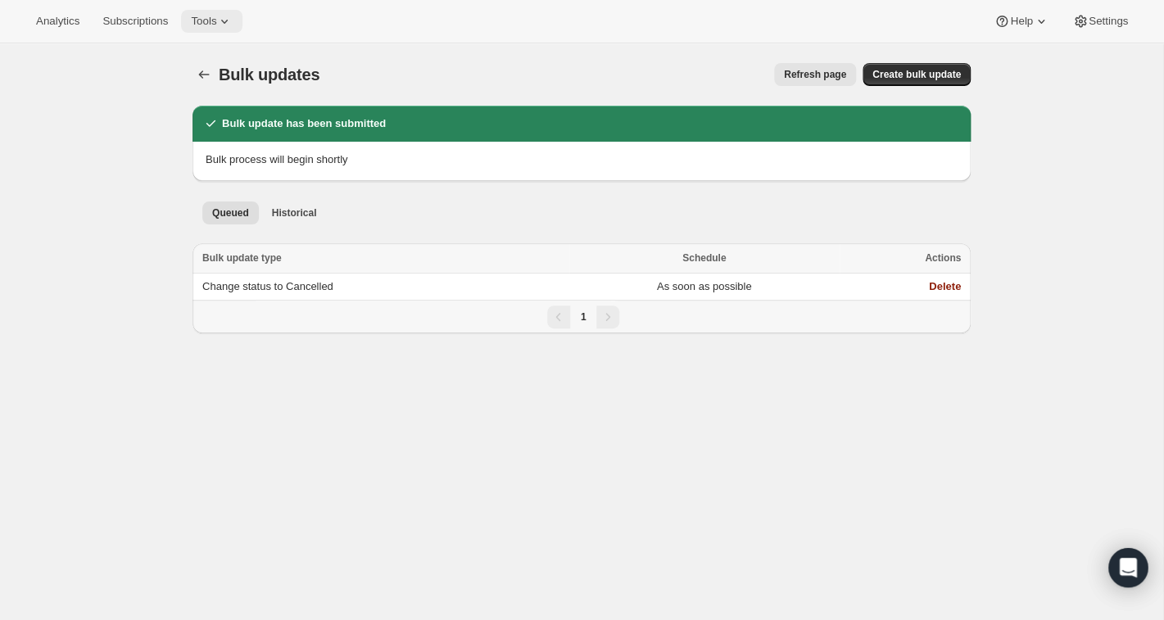
click at [216, 21] on span "Tools" at bounding box center [203, 21] width 25 height 13
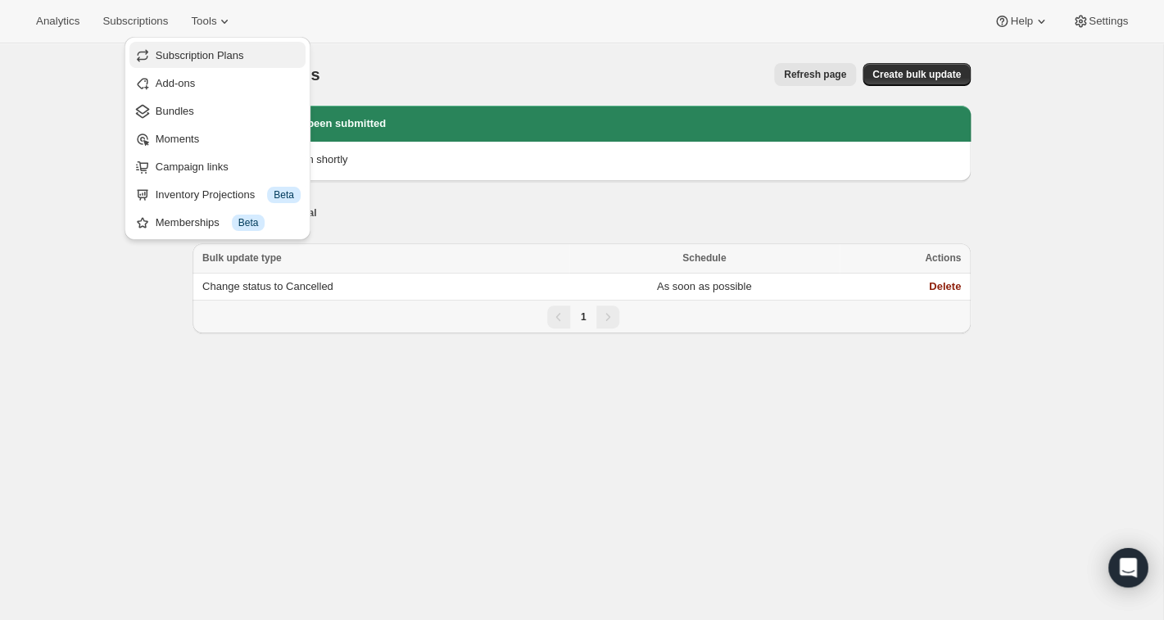
click at [197, 55] on span "Subscription Plans" at bounding box center [200, 55] width 88 height 12
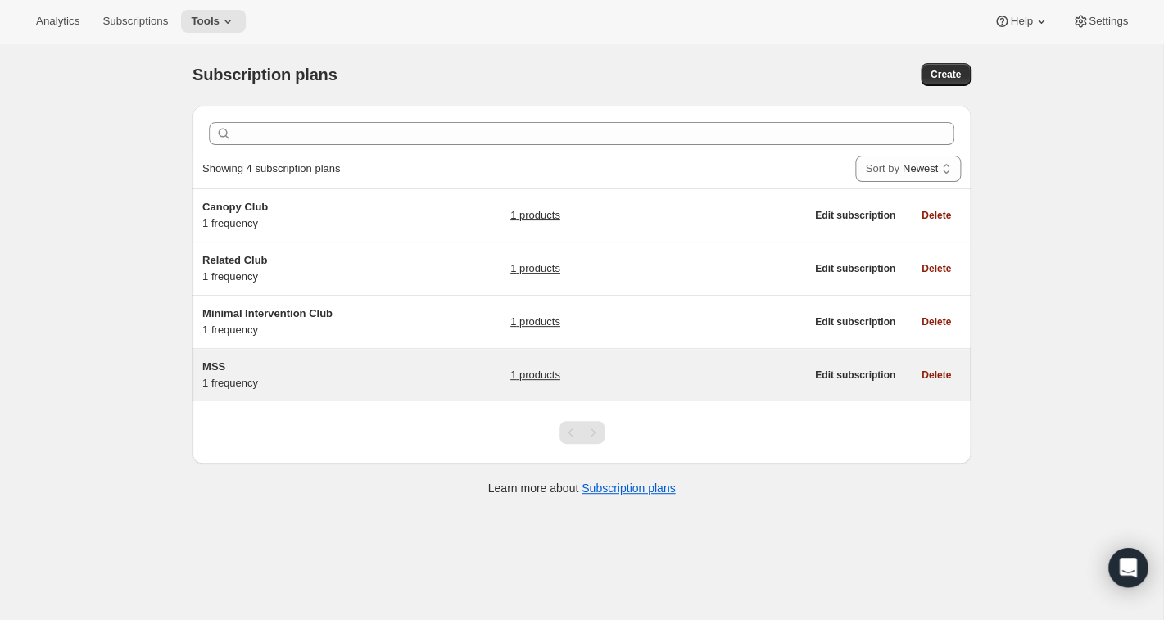
click at [228, 367] on h5 "MSS" at bounding box center [304, 367] width 205 height 16
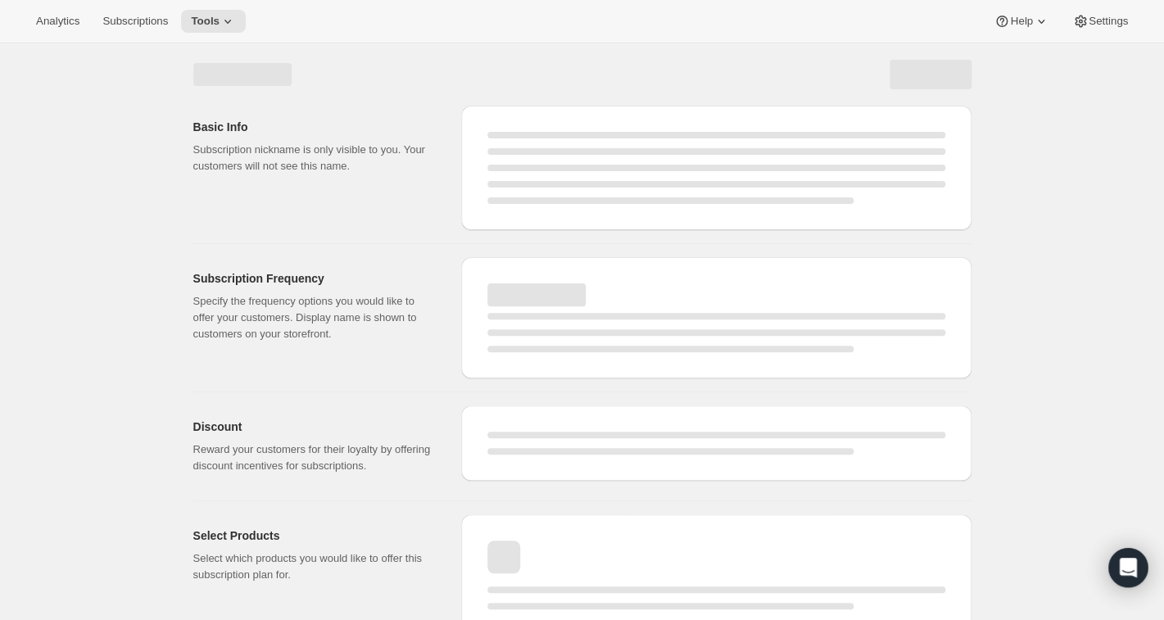
select select "WEEK"
select select "MONTH"
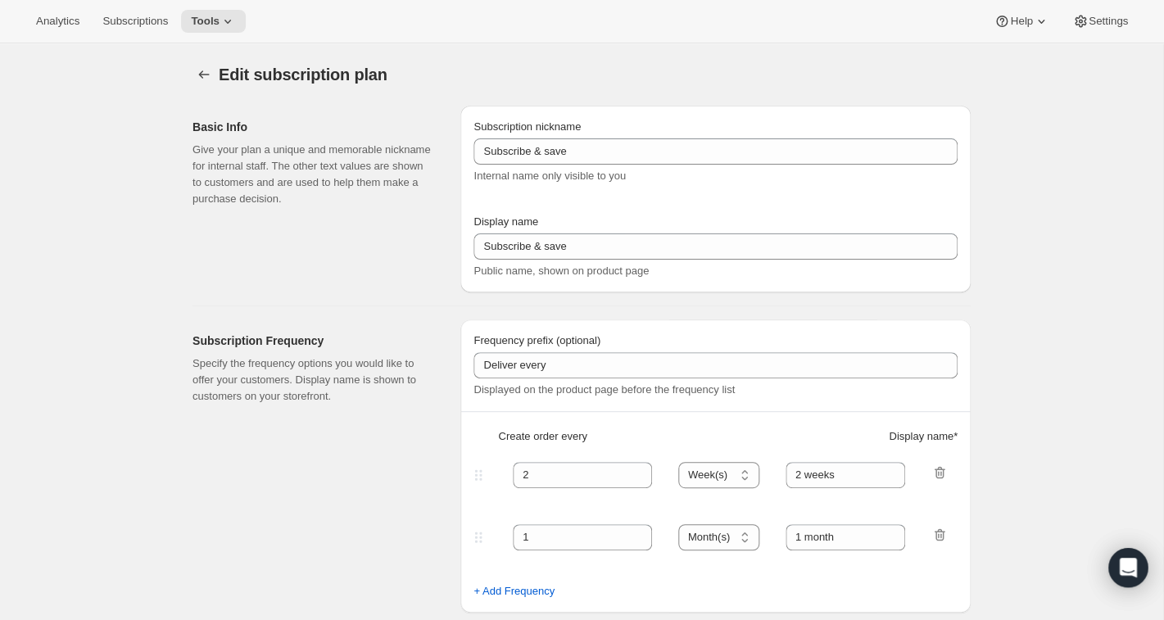
type input "MSS"
type input "Mutual Satisfaction Society"
type input "Deliver every"
type input "1"
select select "MONTH"
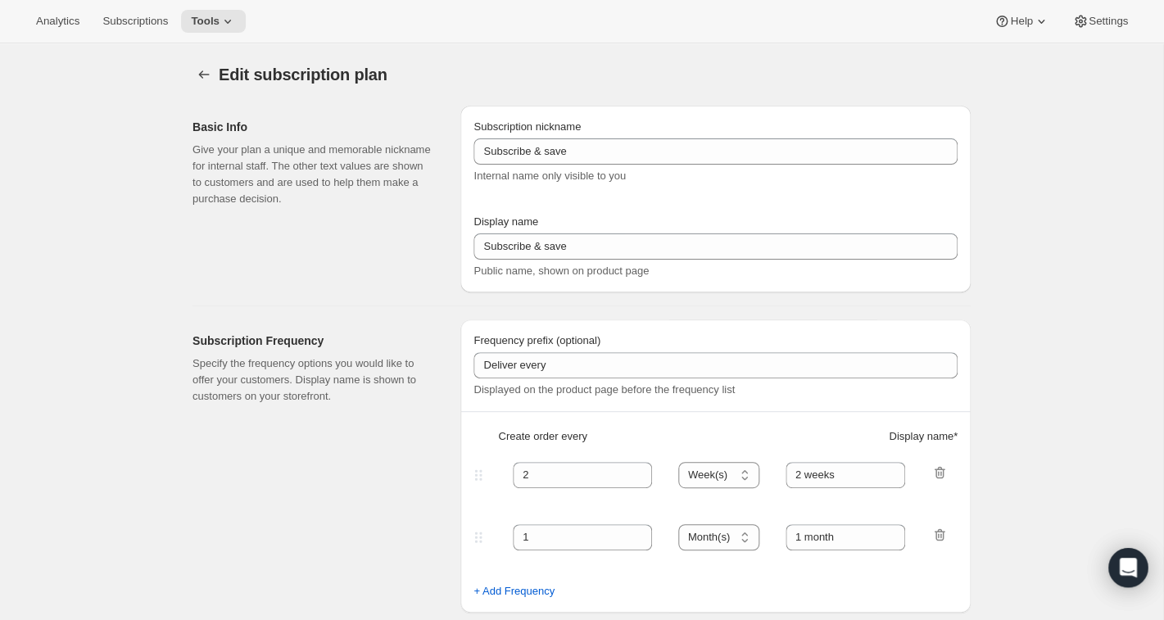
type input "month on the 15th."
checkbox input "true"
select select "MONTHDAY"
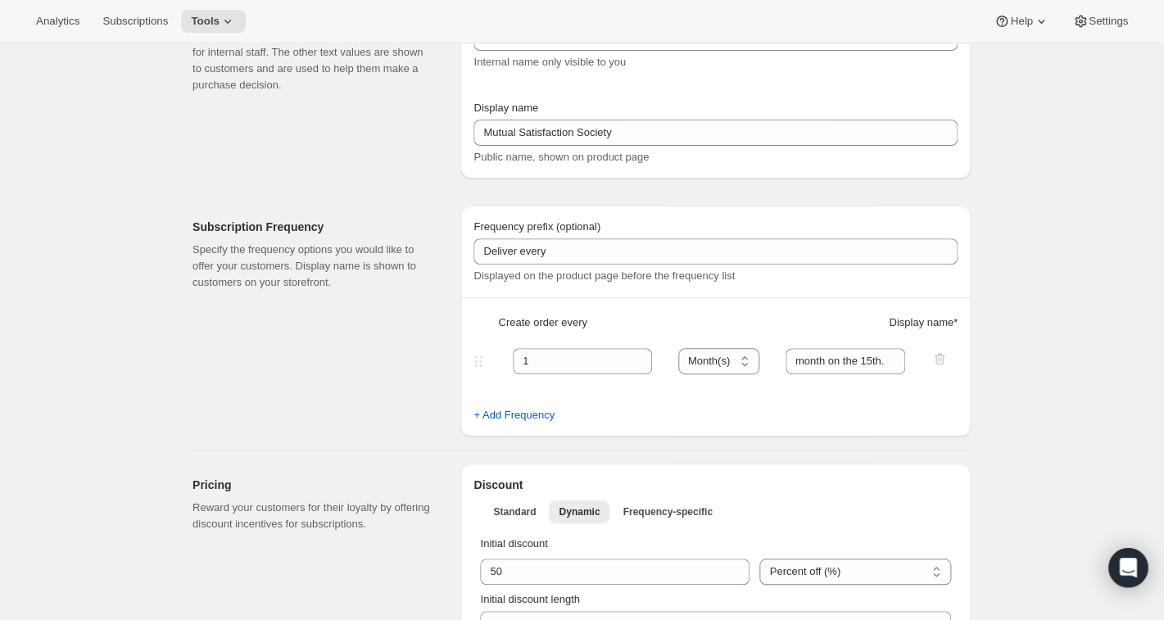
scroll to position [113, 0]
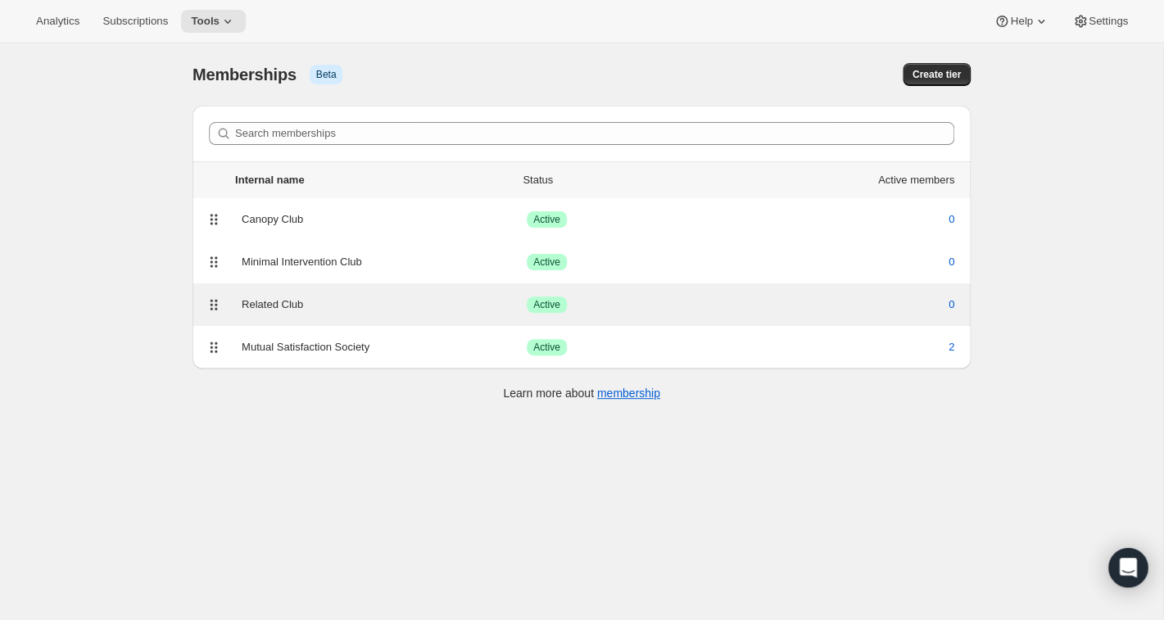
click at [219, 307] on icon at bounding box center [214, 304] width 16 height 16
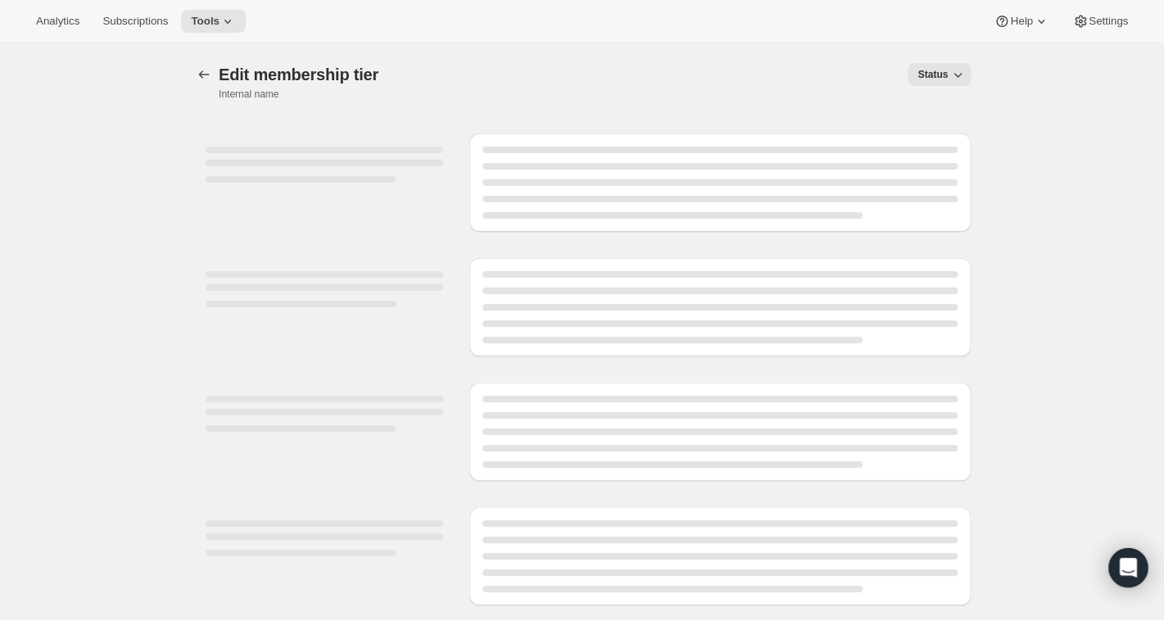
select select "products"
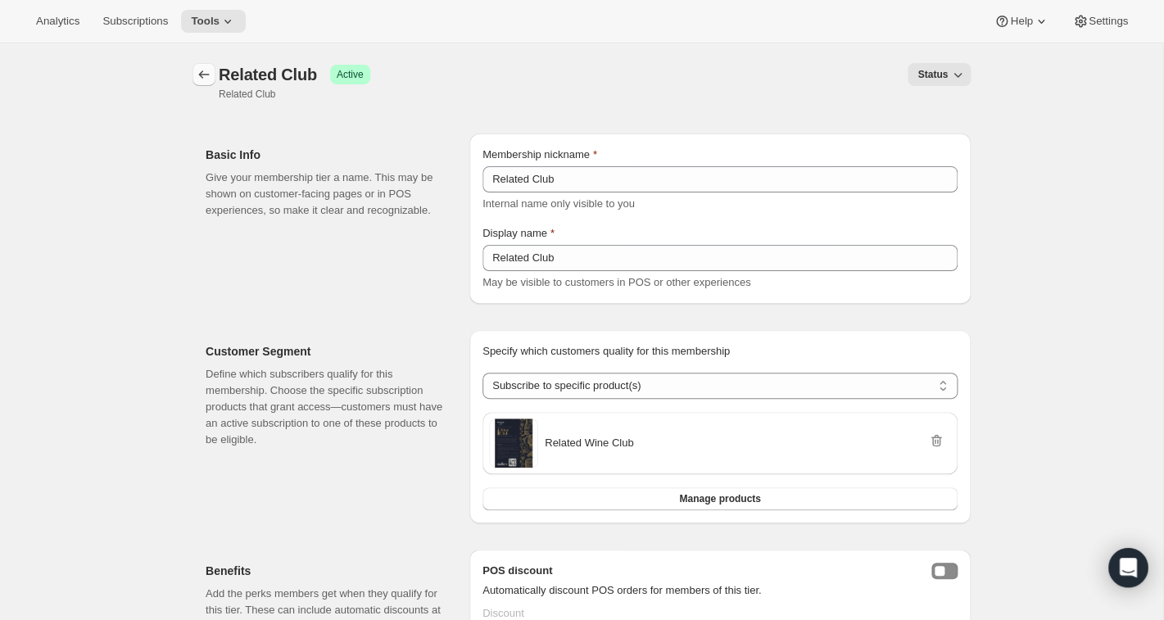
click at [199, 72] on icon "Memberships" at bounding box center [204, 74] width 16 height 16
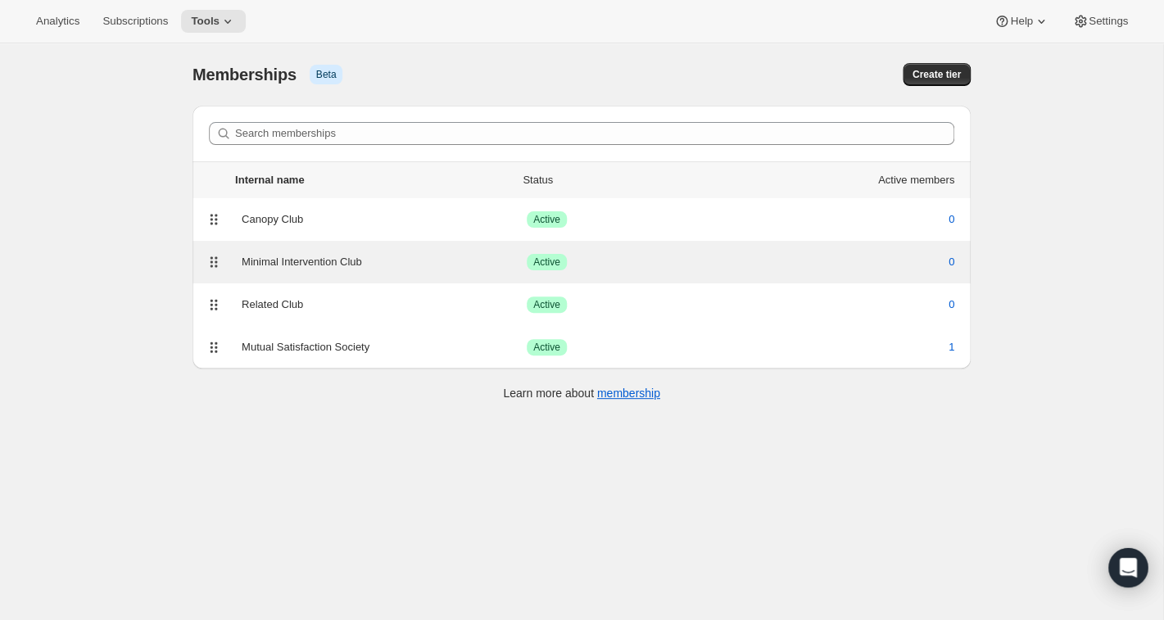
click at [283, 266] on div "Minimal Intervention Club" at bounding box center [384, 262] width 285 height 16
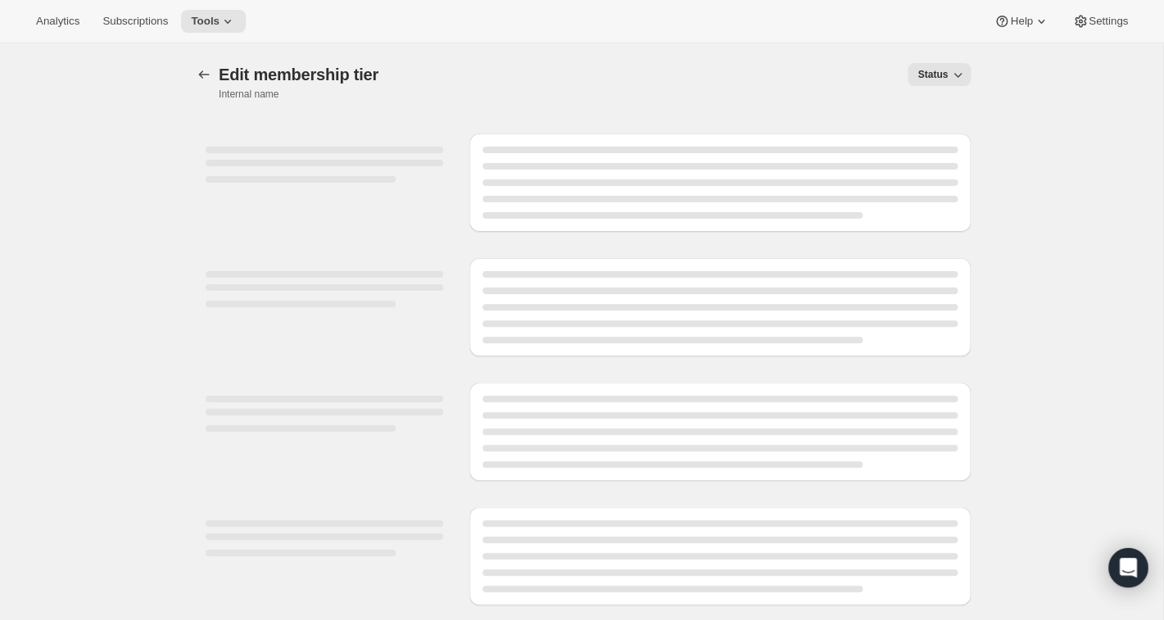
select select "products"
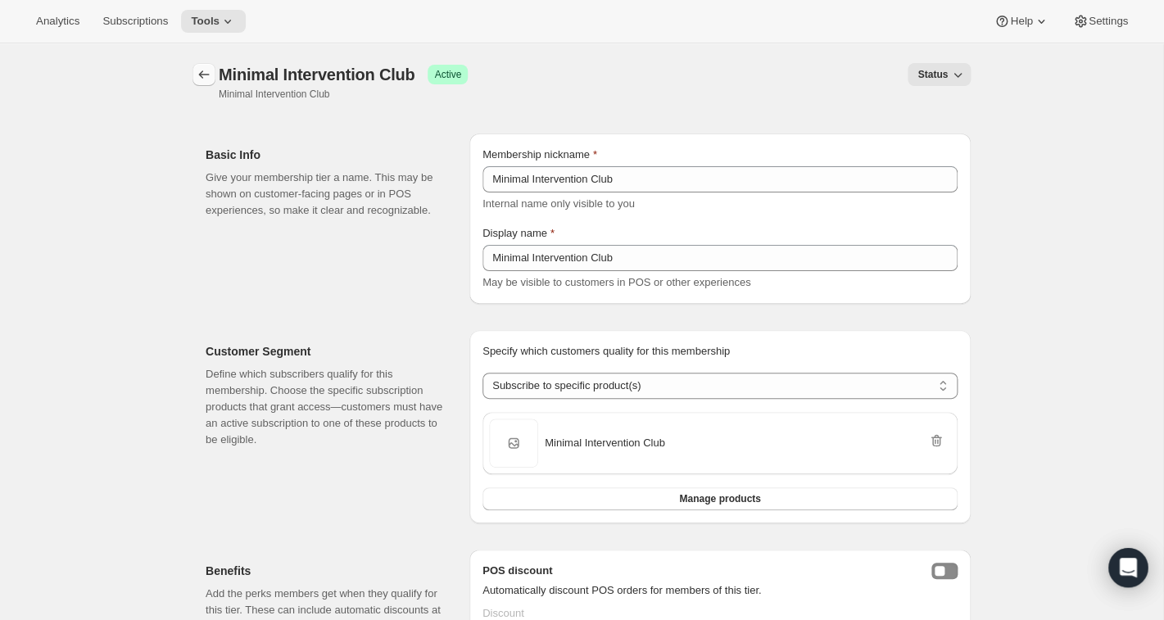
click at [201, 75] on icon "Memberships" at bounding box center [204, 74] width 11 height 8
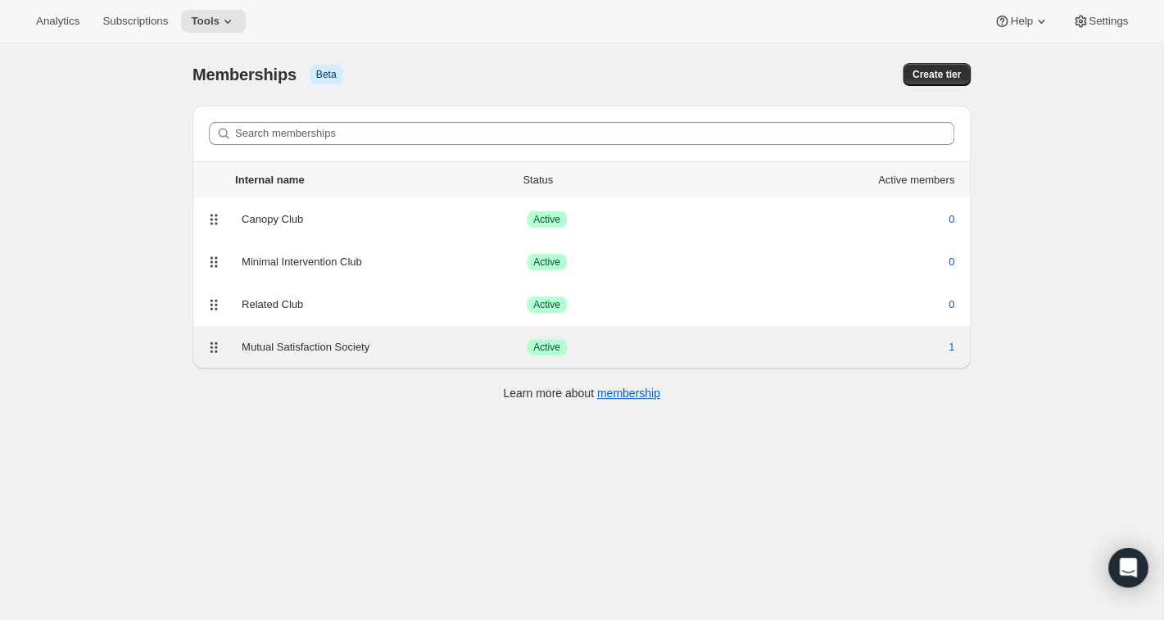
click at [283, 341] on div "Mutual Satisfaction Society" at bounding box center [384, 347] width 285 height 16
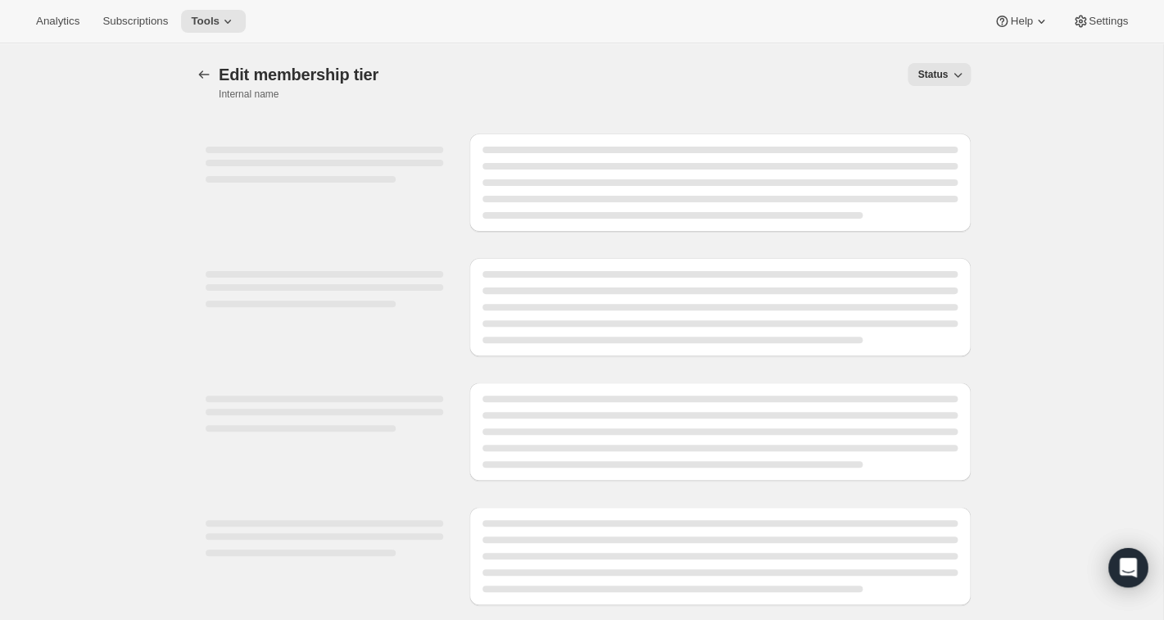
select select "products"
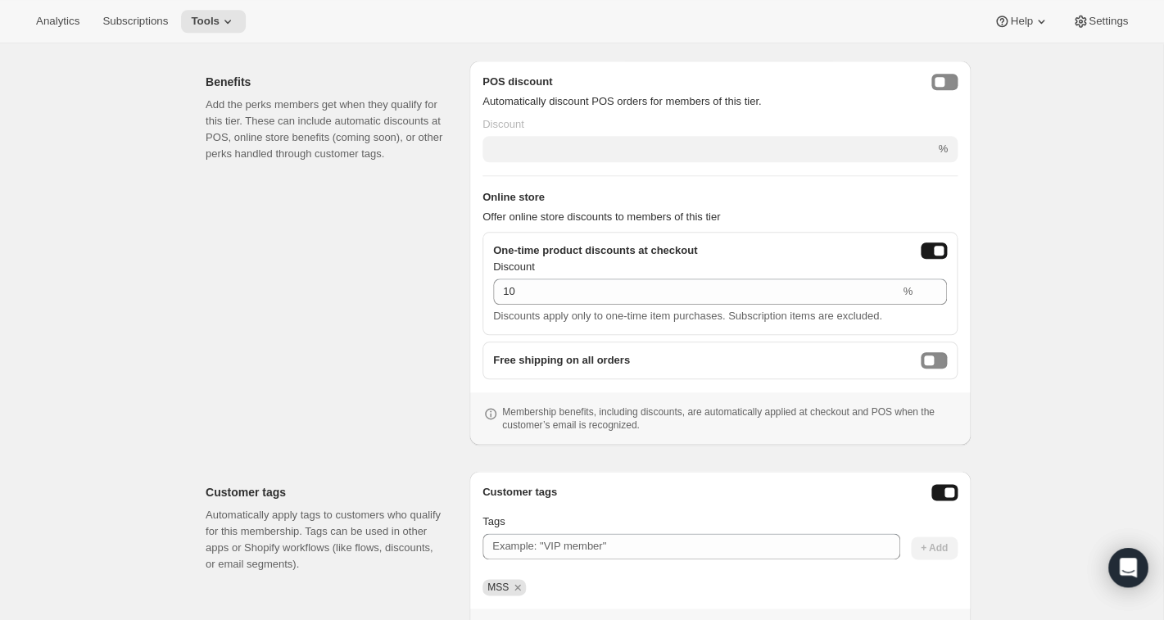
scroll to position [490, 0]
click at [925, 247] on button "onlineDiscountEnabled" at bounding box center [934, 250] width 26 height 16
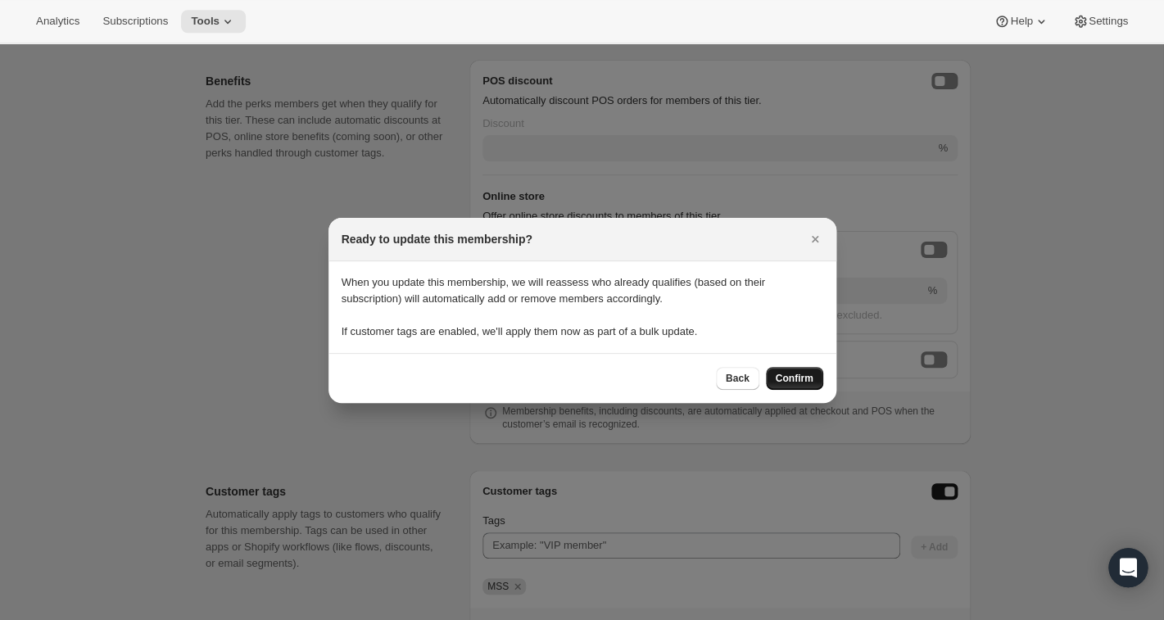
click at [806, 377] on span "Confirm" at bounding box center [795, 378] width 38 height 13
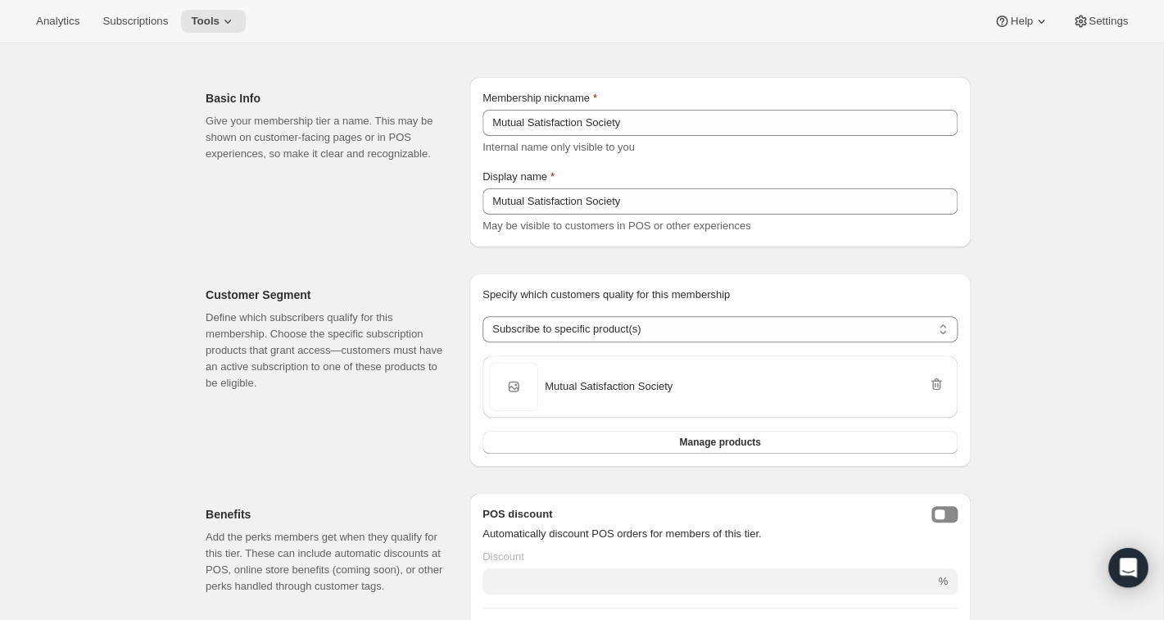
scroll to position [0, 0]
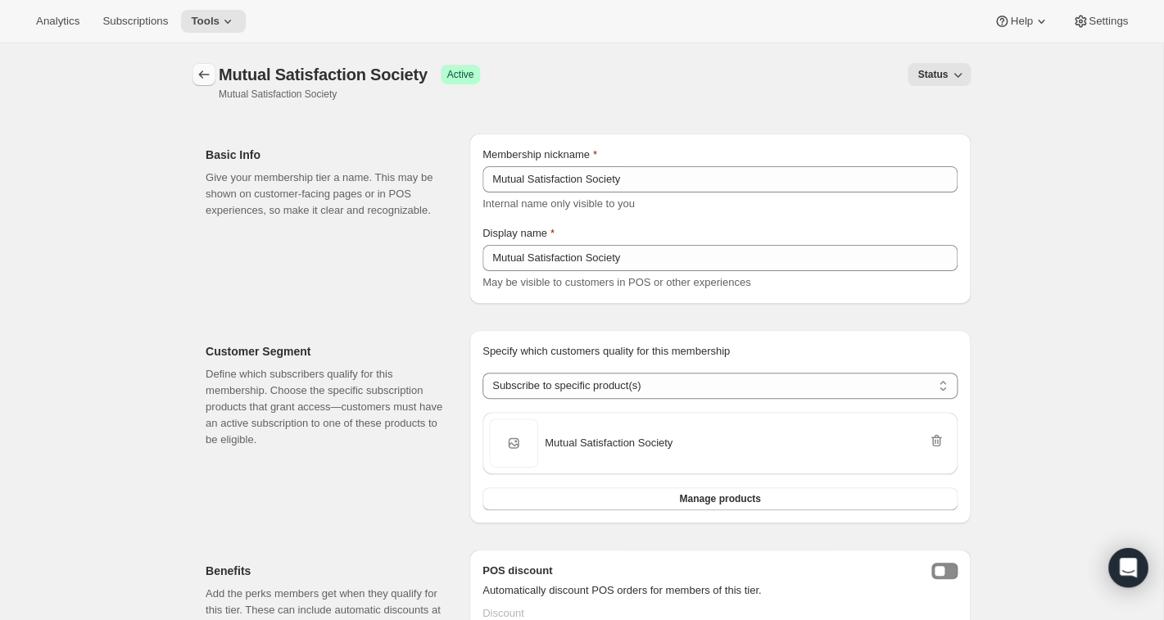
click at [209, 75] on icon "Memberships" at bounding box center [204, 74] width 16 height 16
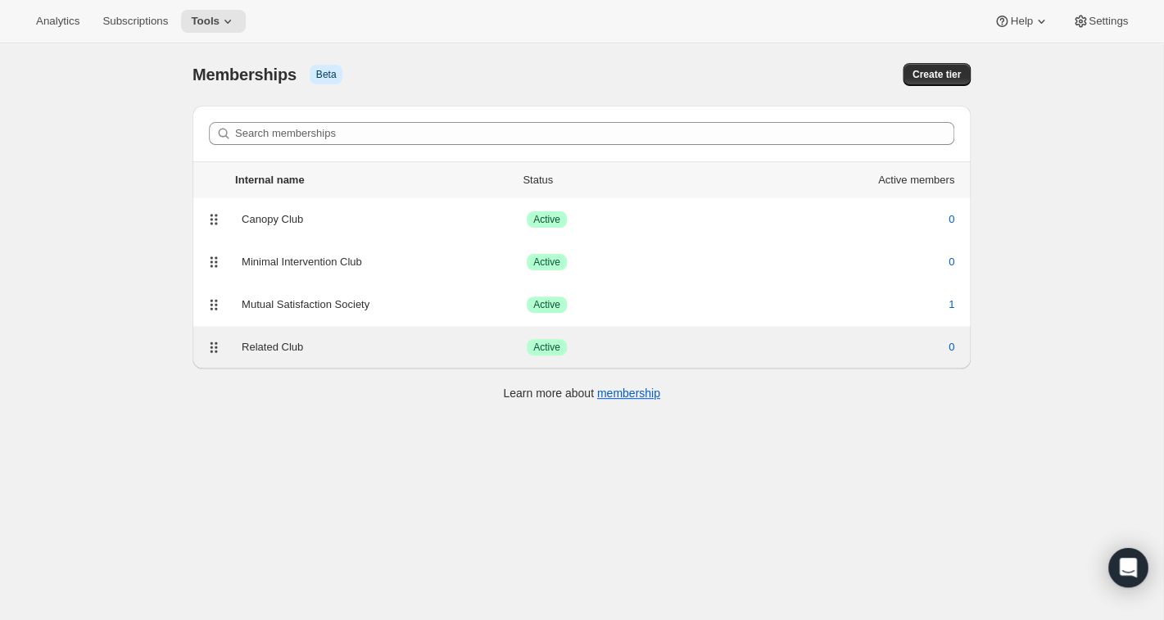
click at [287, 345] on div "Related Club" at bounding box center [384, 347] width 285 height 16
select select "products"
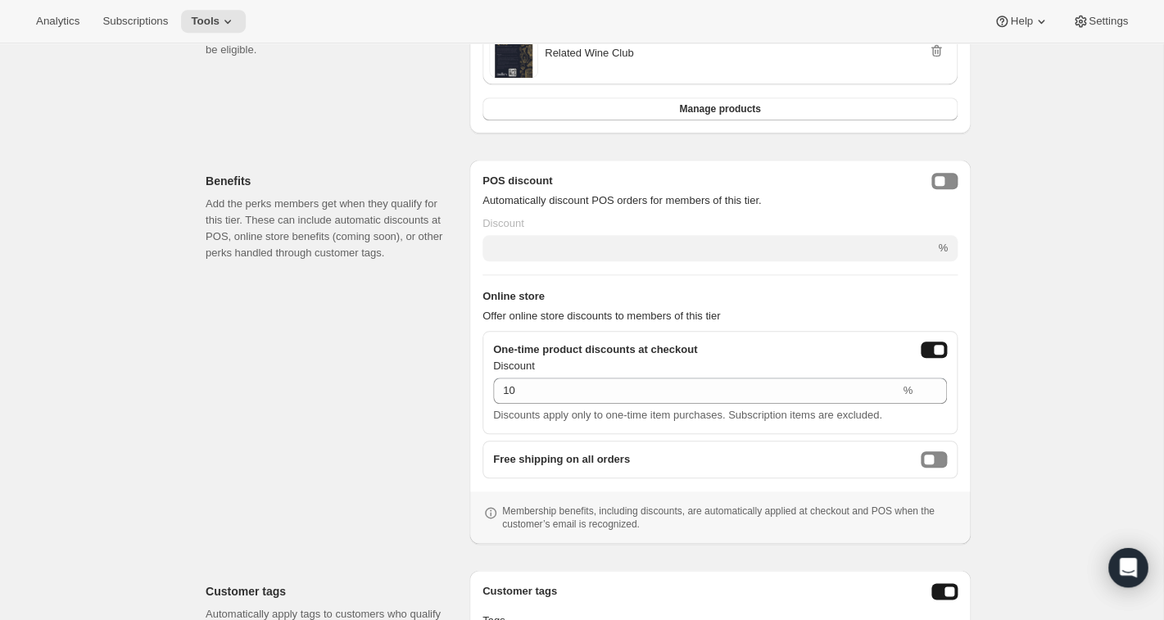
scroll to position [391, 0]
click at [929, 351] on button "onlineDiscountEnabled" at bounding box center [934, 348] width 26 height 16
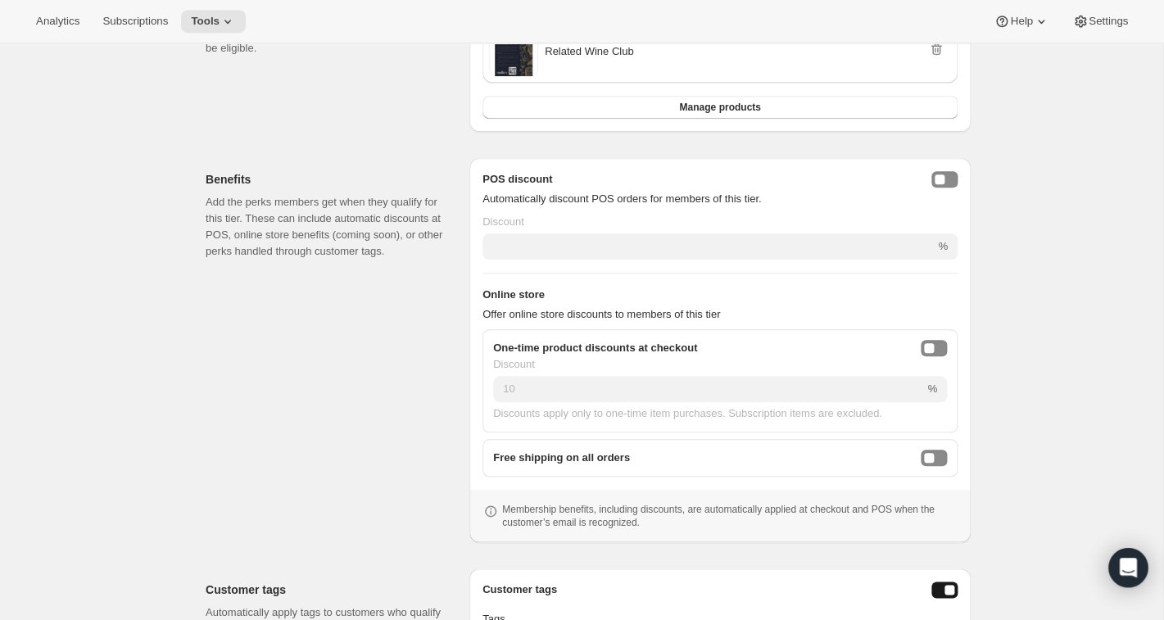
scroll to position [0, 0]
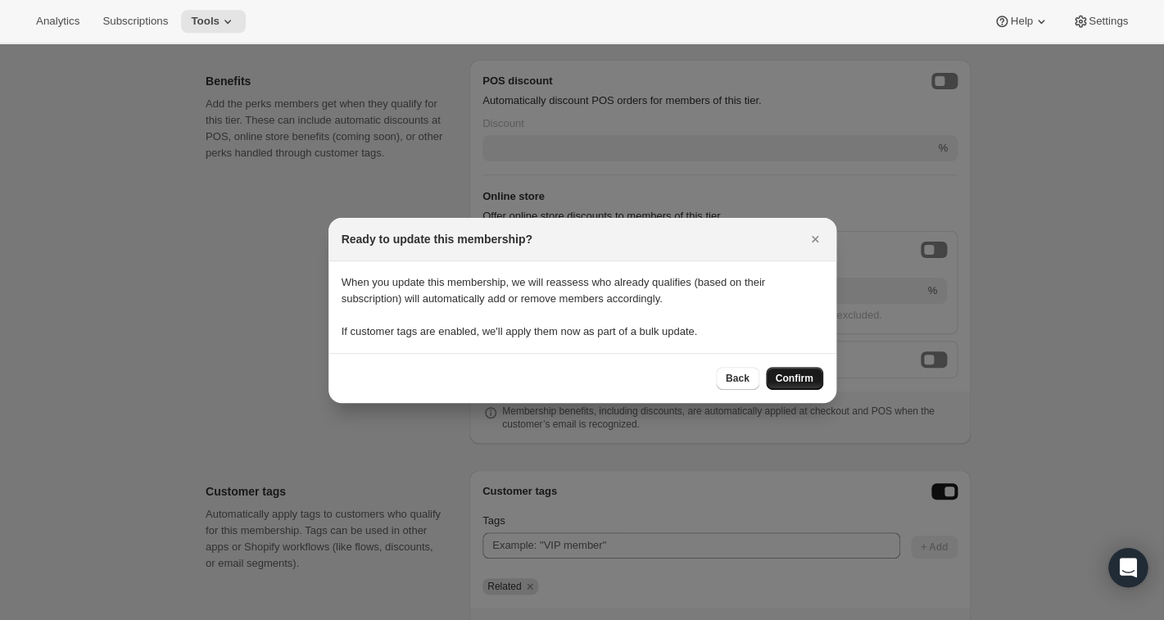
click at [796, 373] on span "Confirm" at bounding box center [795, 378] width 38 height 13
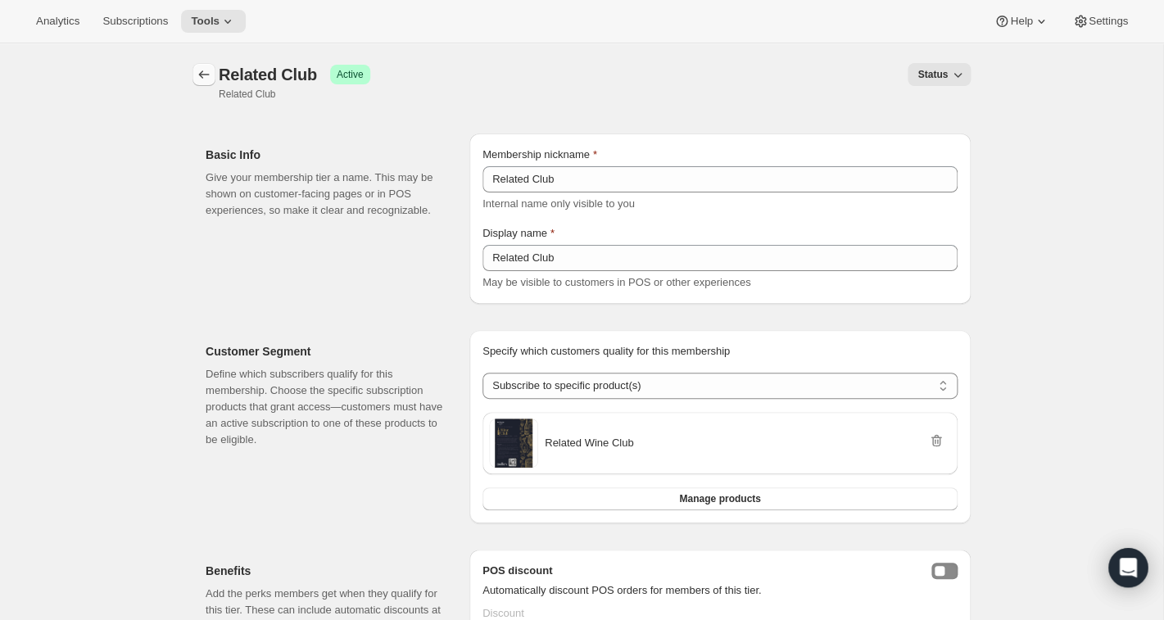
click at [204, 67] on button "Memberships" at bounding box center [203, 74] width 23 height 23
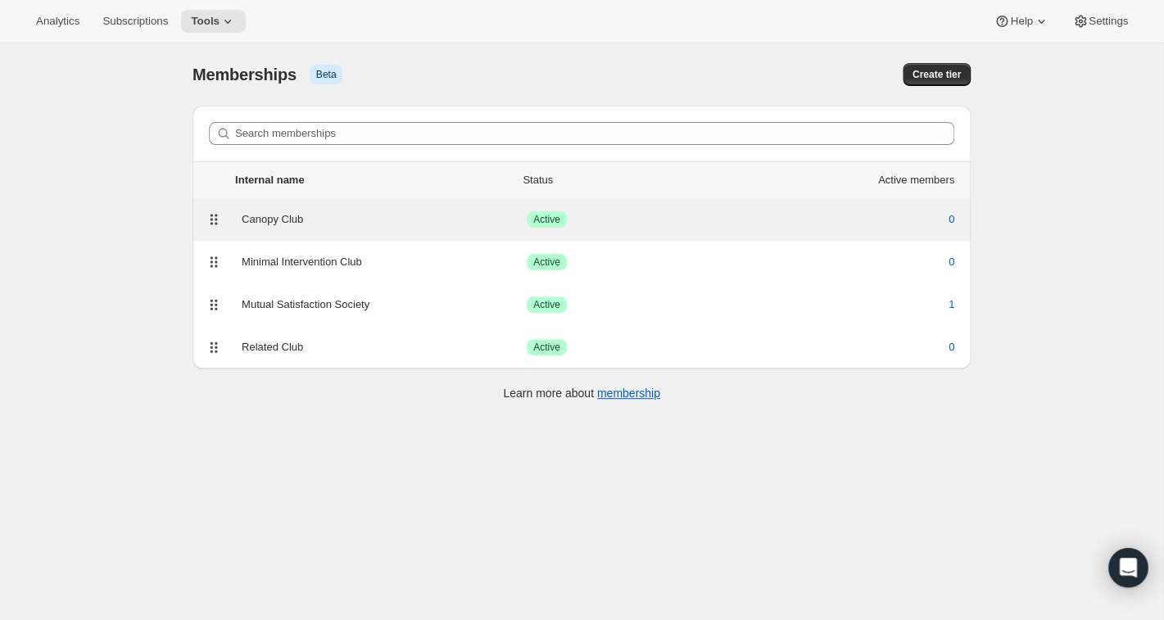
click at [278, 220] on div "Canopy Club" at bounding box center [384, 219] width 285 height 16
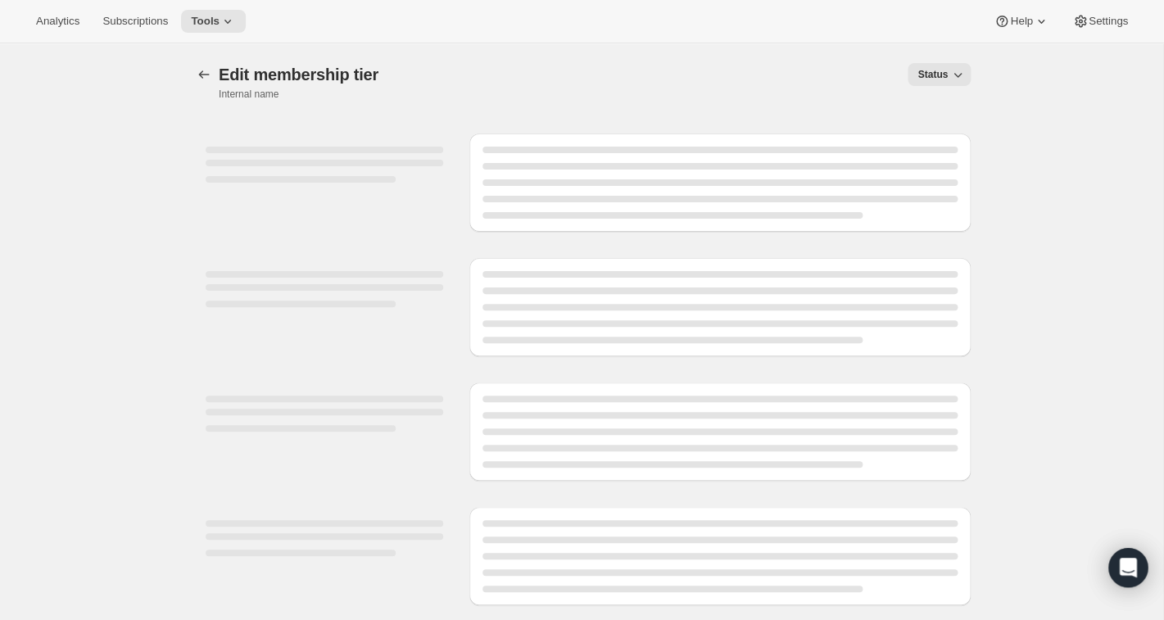
select select "products"
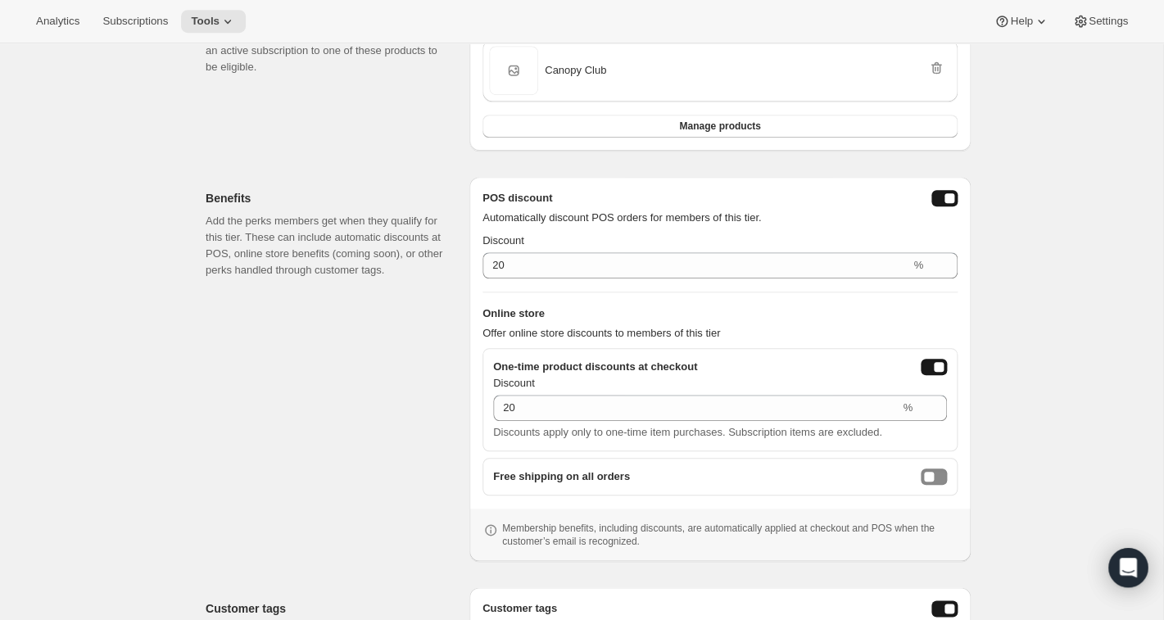
scroll to position [373, 0]
click at [934, 198] on button "posDiscountEnabled" at bounding box center [944, 197] width 26 height 16
click at [922, 368] on button "onlineDiscountEnabled" at bounding box center [934, 366] width 26 height 16
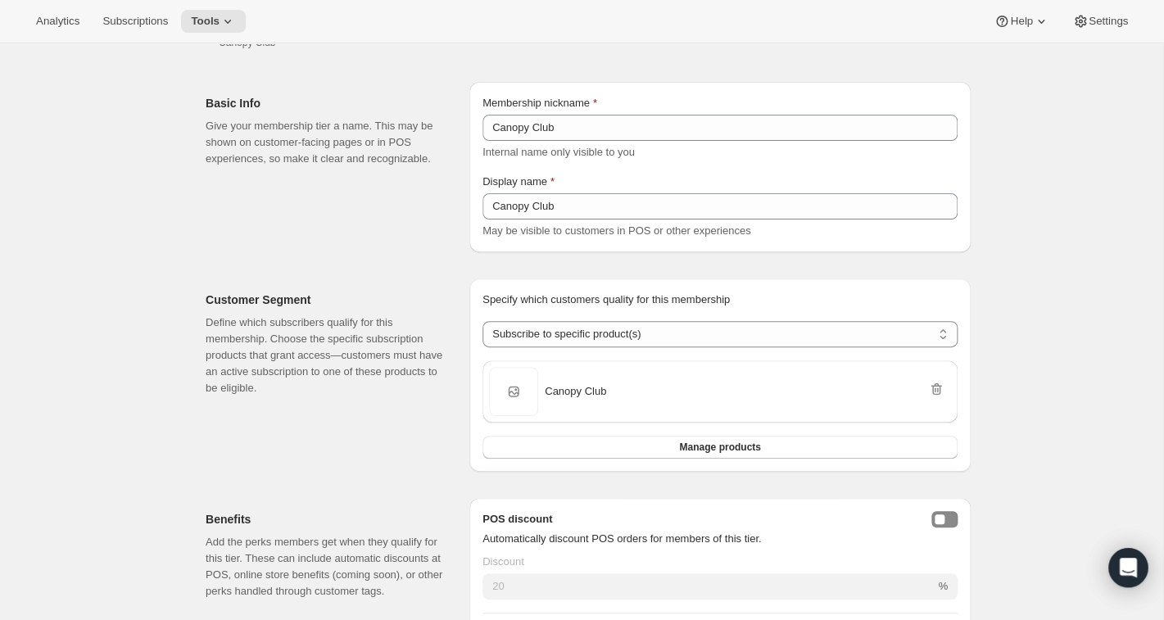
scroll to position [0, 0]
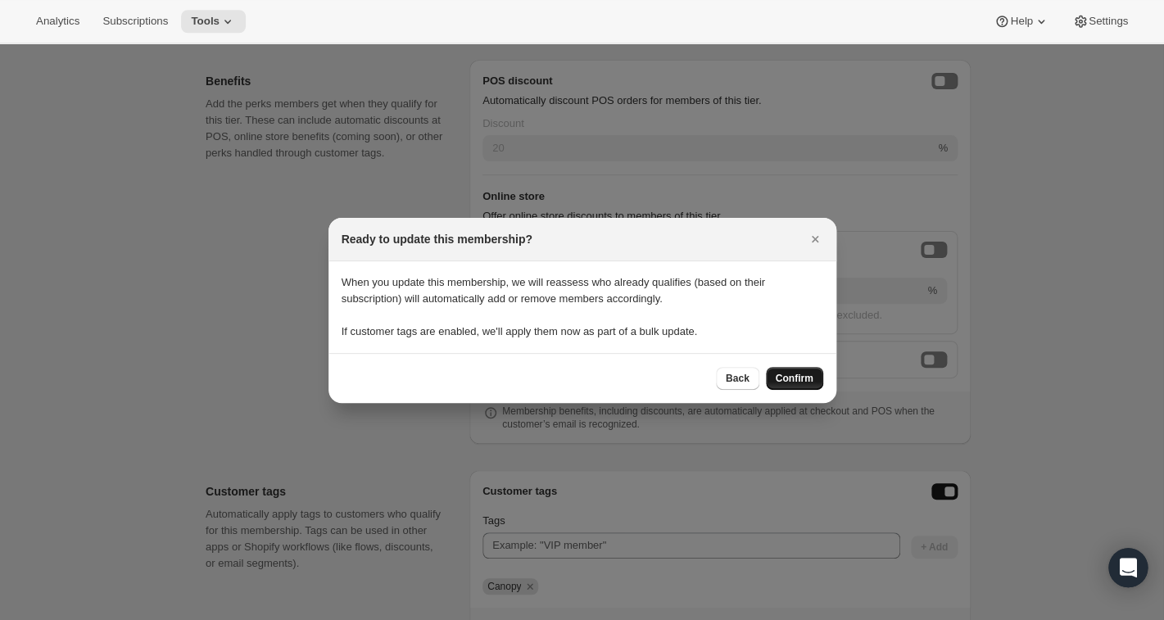
click at [809, 381] on span "Confirm" at bounding box center [795, 378] width 38 height 13
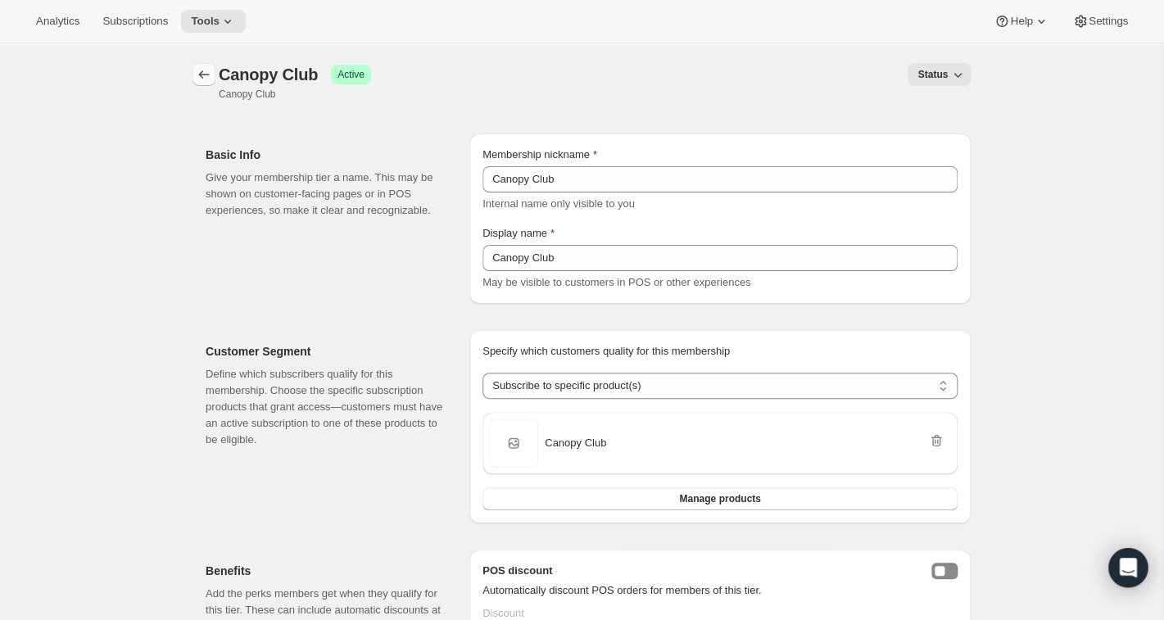
click at [206, 74] on icon "Memberships" at bounding box center [204, 74] width 16 height 16
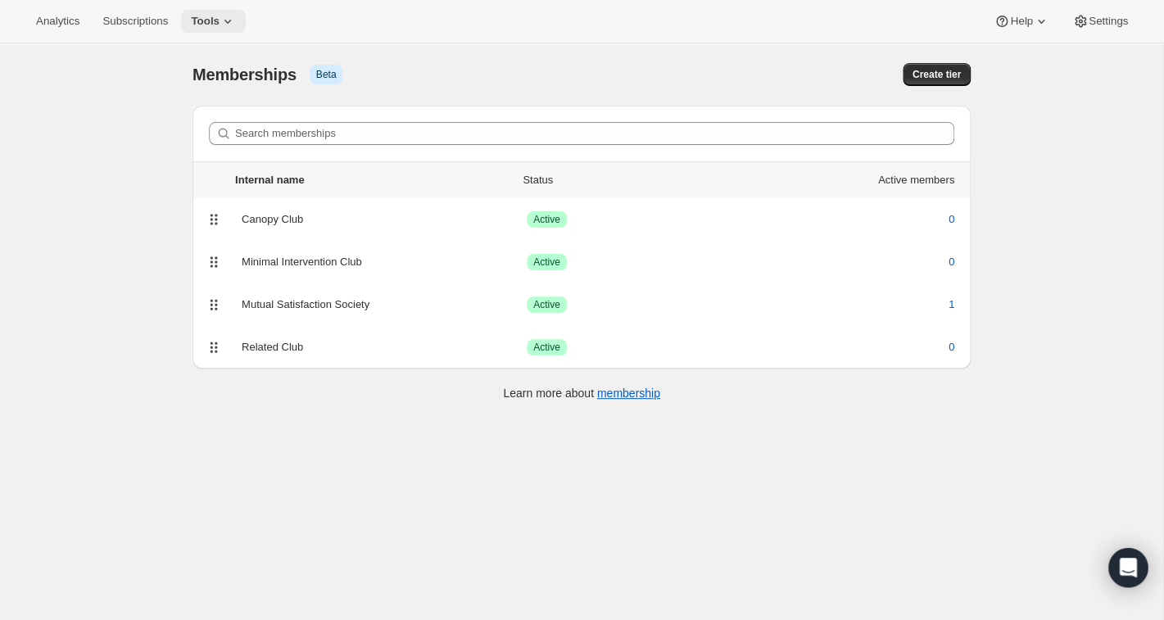
click at [236, 29] on icon at bounding box center [227, 21] width 16 height 16
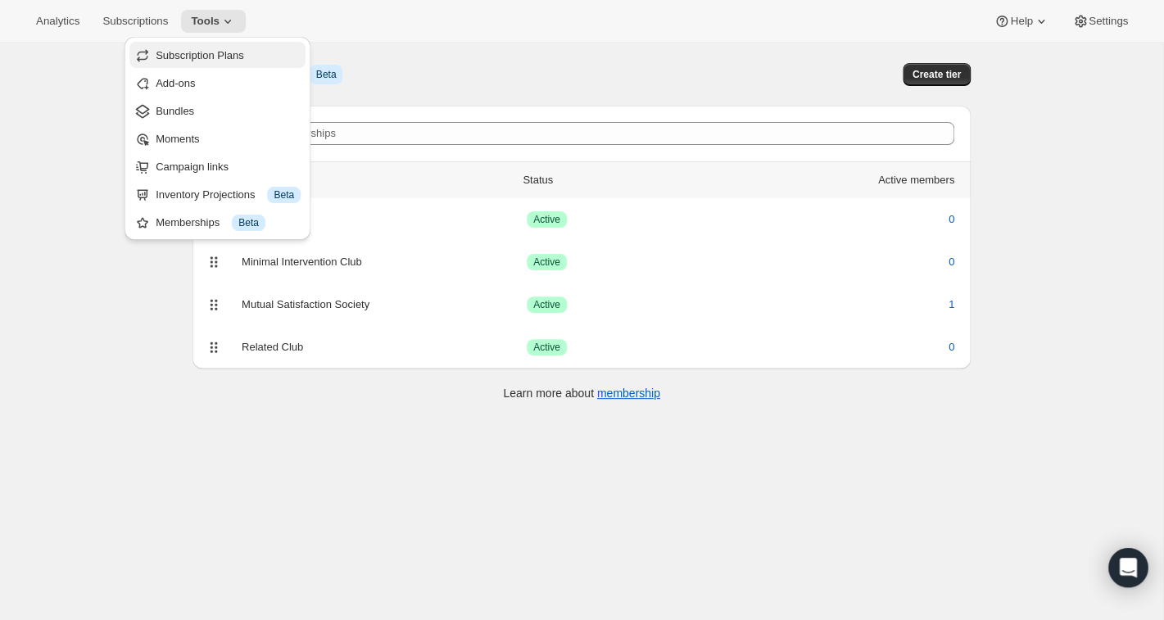
click at [230, 53] on span "Subscription Plans" at bounding box center [200, 55] width 88 height 12
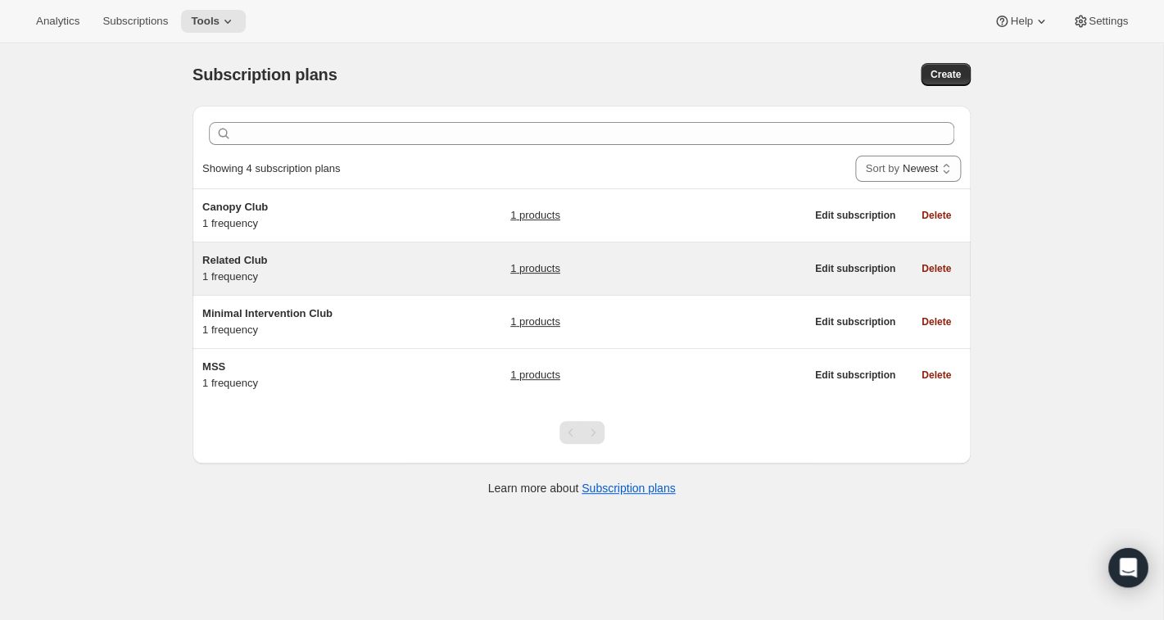
click at [246, 256] on span "Related Club" at bounding box center [234, 260] width 65 height 12
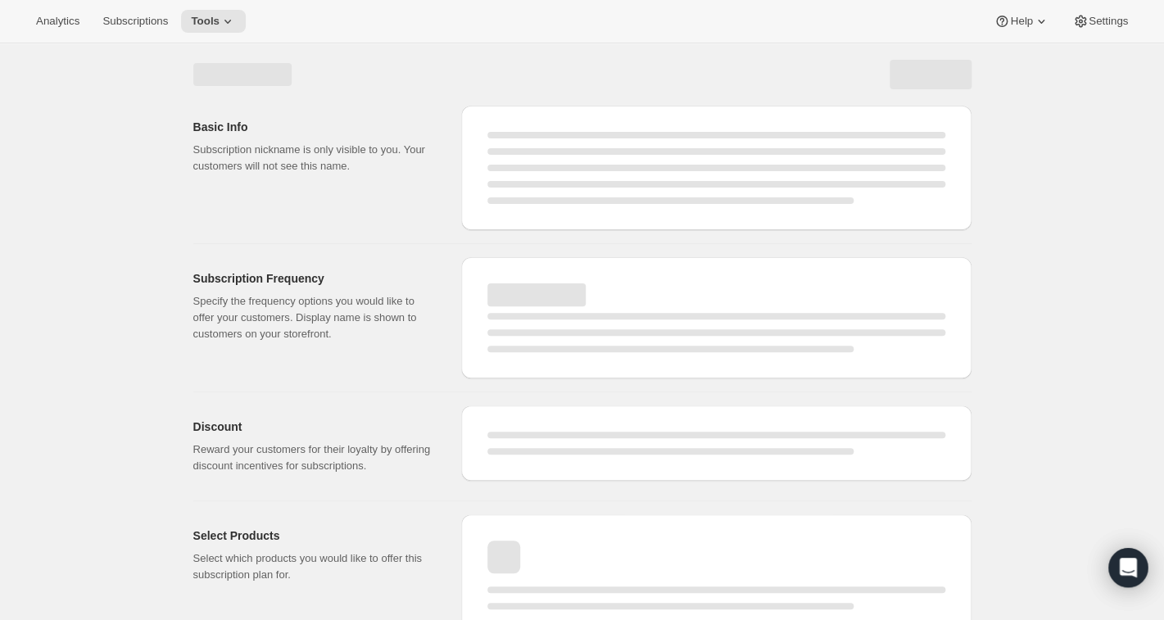
select select "WEEK"
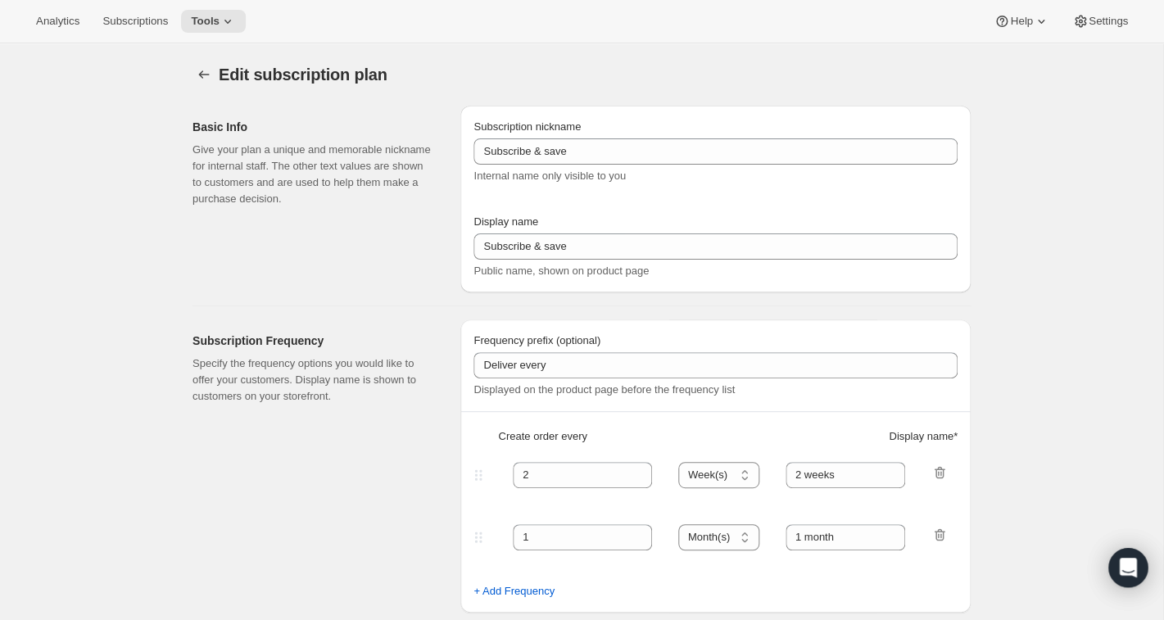
type input "Related Club"
type input "Join the Related Club"
type input "1"
select select "MONTH"
type input "1 month"
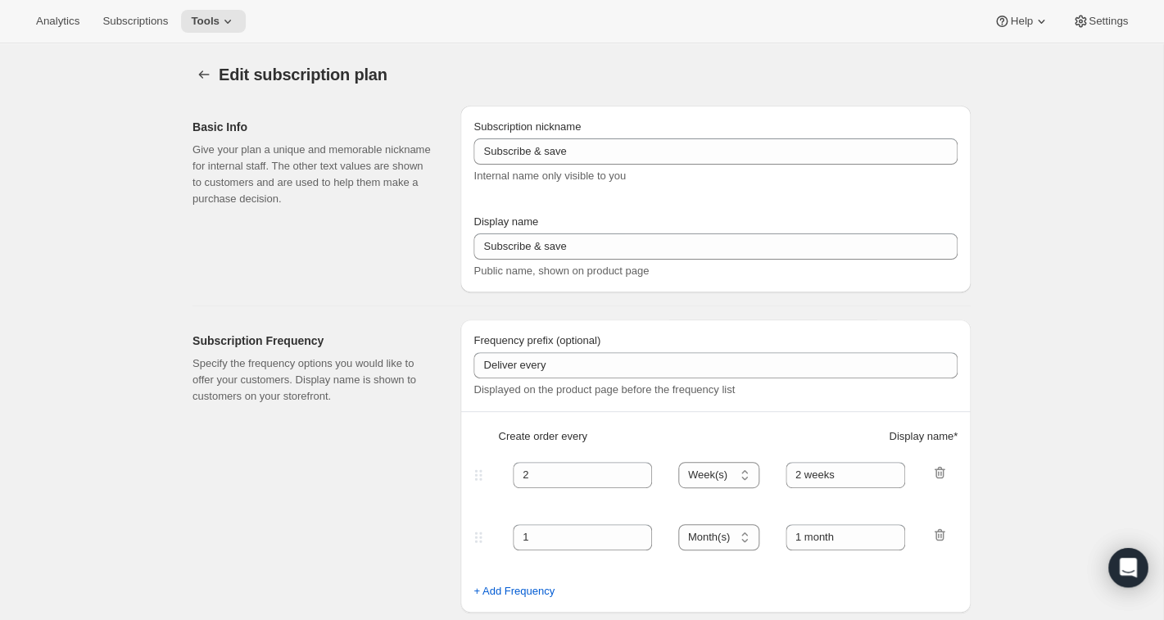
checkbox input "true"
select select "MONTHDAY"
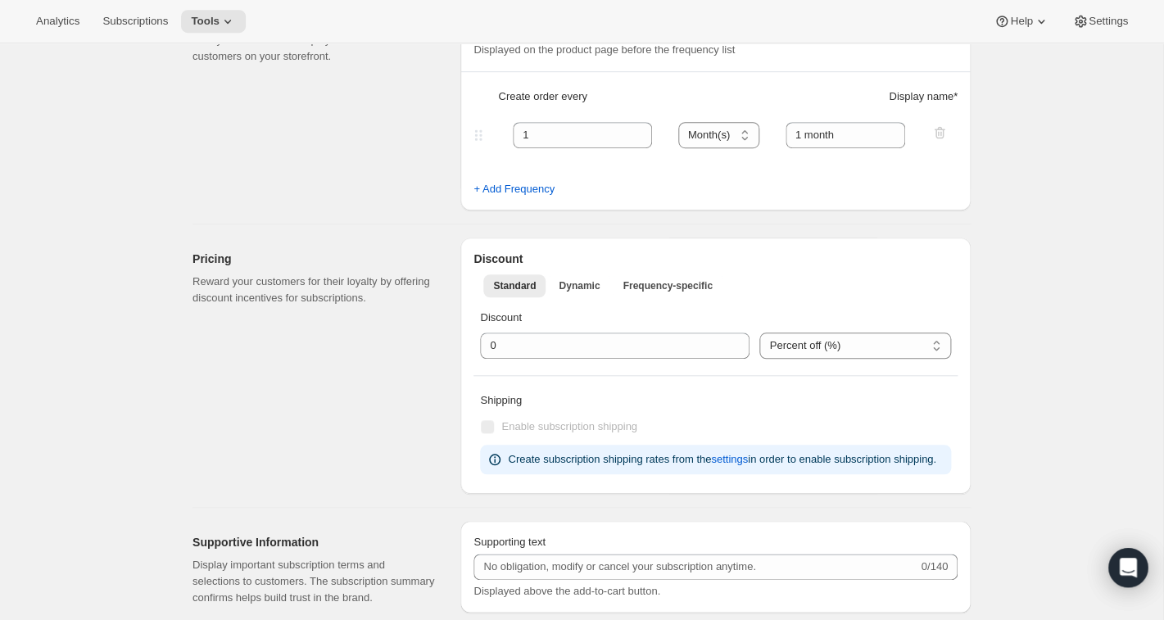
scroll to position [344, 0]
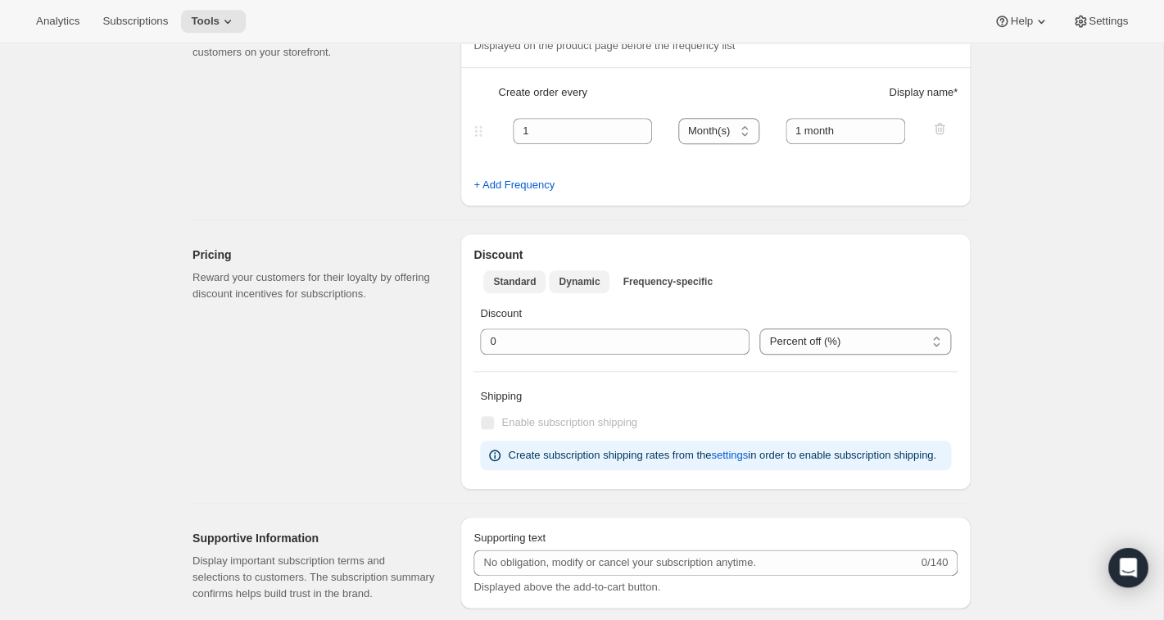
click at [588, 287] on span "Dynamic" at bounding box center [579, 281] width 41 height 13
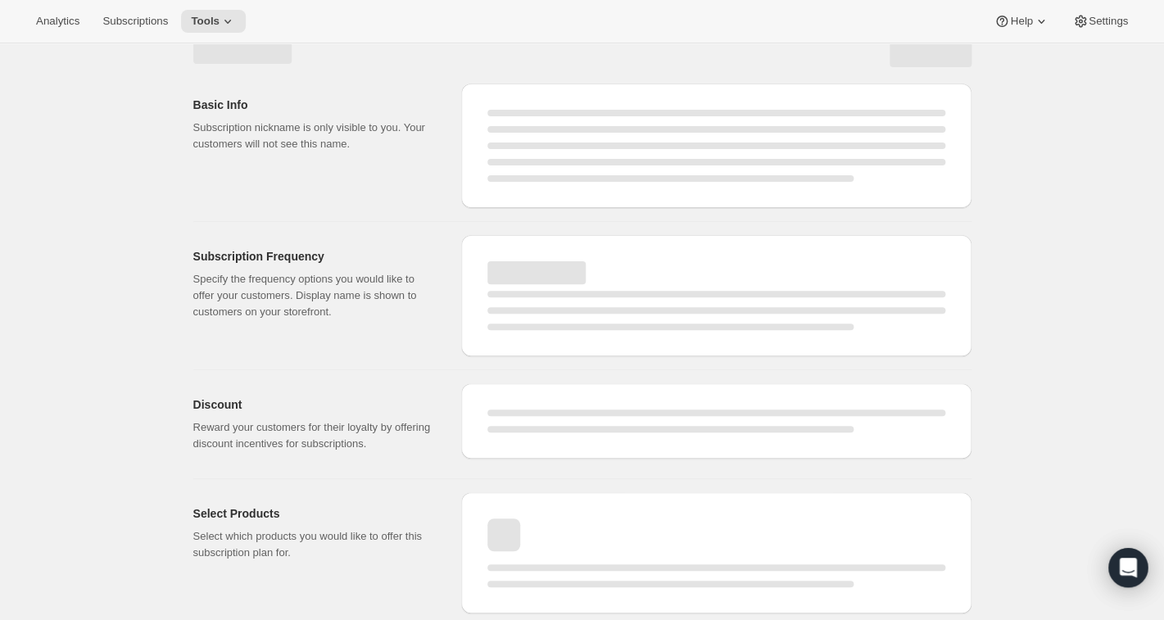
scroll to position [22, 0]
select select "MONTH"
select select "MONTHDAY"
